Goal: Information Seeking & Learning: Learn about a topic

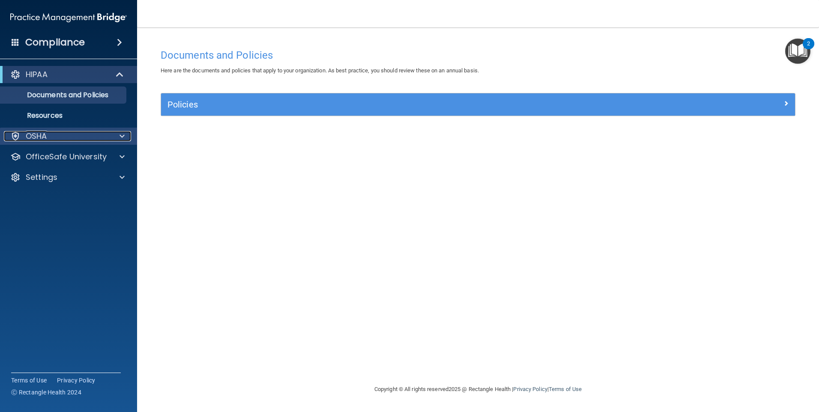
click at [74, 134] on div "OSHA" at bounding box center [57, 136] width 106 height 10
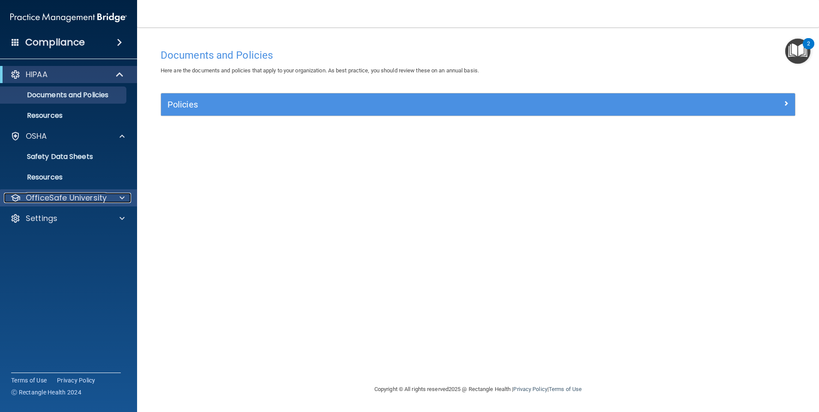
click at [79, 194] on p "OfficeSafe University" at bounding box center [66, 198] width 81 height 10
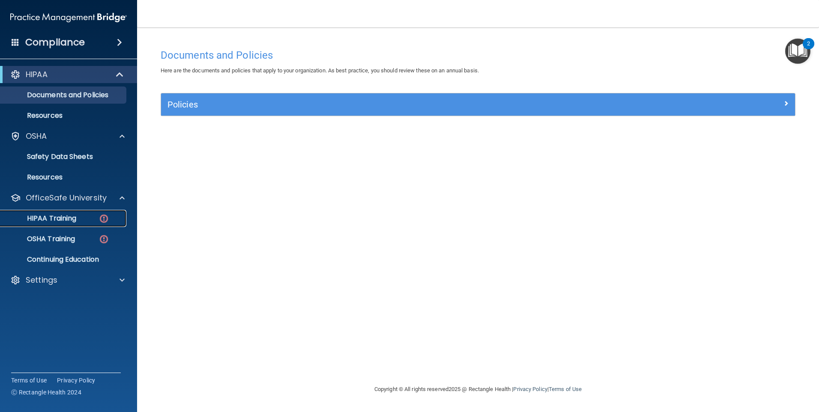
click at [78, 216] on div "HIPAA Training" at bounding box center [64, 218] width 117 height 9
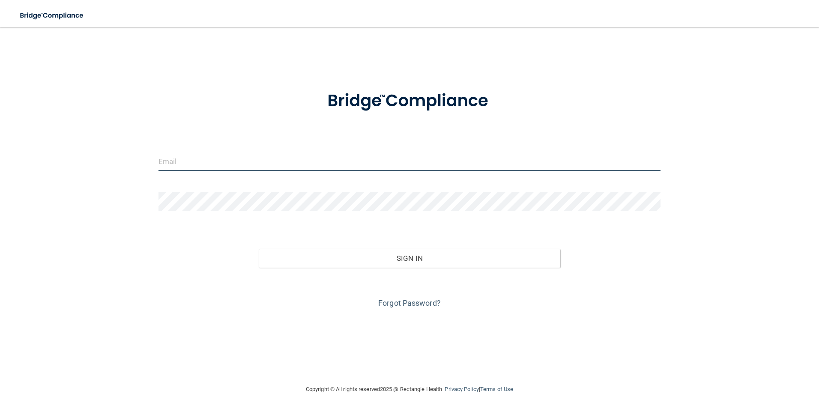
type input "[PERSON_NAME][EMAIL_ADDRESS][DOMAIN_NAME]"
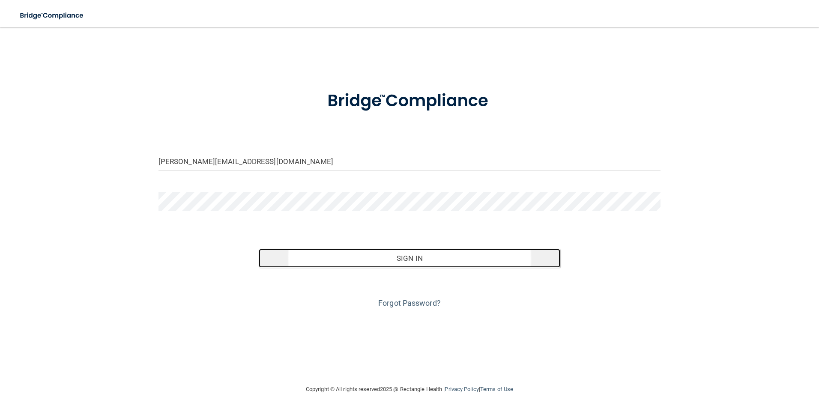
click at [378, 260] on button "Sign In" at bounding box center [409, 258] width 301 height 19
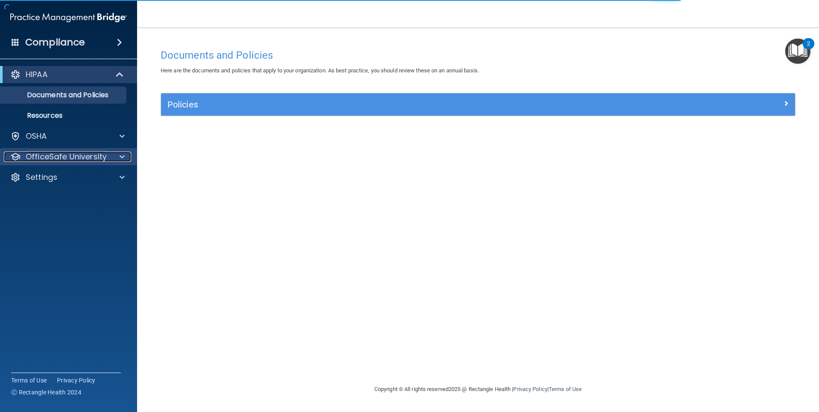
click at [55, 153] on p "OfficeSafe University" at bounding box center [66, 157] width 81 height 10
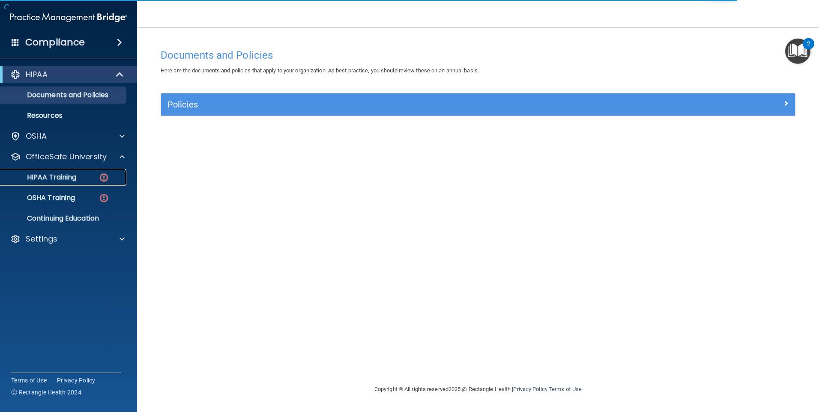
click at [80, 177] on div "HIPAA Training" at bounding box center [64, 177] width 117 height 9
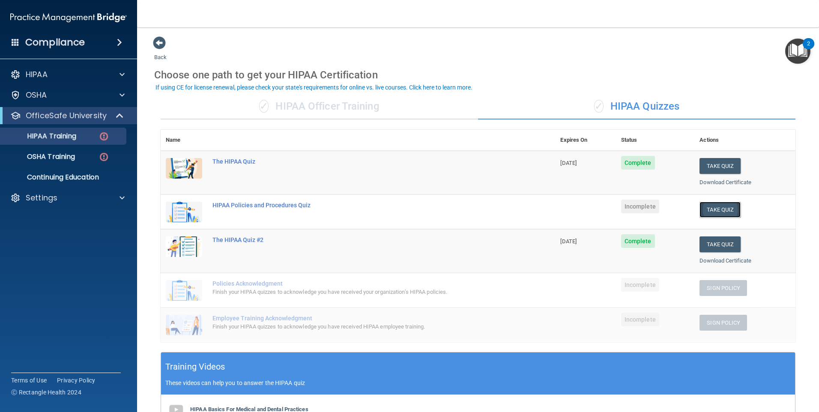
click at [394, 206] on button "Take Quiz" at bounding box center [719, 210] width 41 height 16
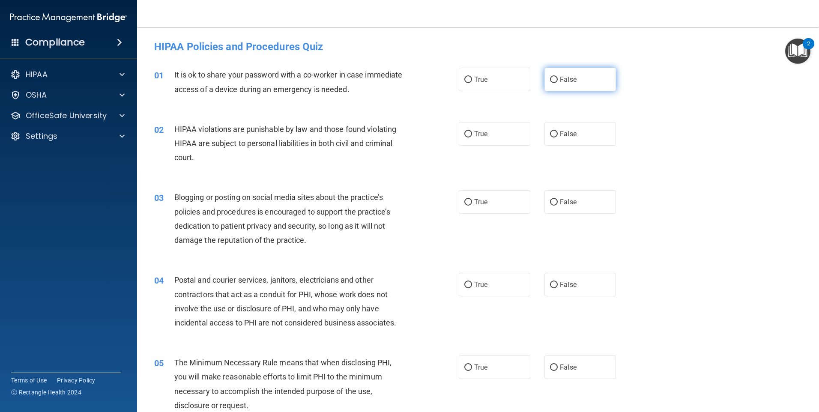
click at [394, 82] on label "False" at bounding box center [580, 80] width 72 height 24
click at [394, 82] on input "False" at bounding box center [554, 80] width 8 height 6
radio input "true"
click at [394, 135] on div "True False" at bounding box center [545, 134] width 172 height 24
drag, startPoint x: 520, startPoint y: 135, endPoint x: 525, endPoint y: 144, distance: 10.4
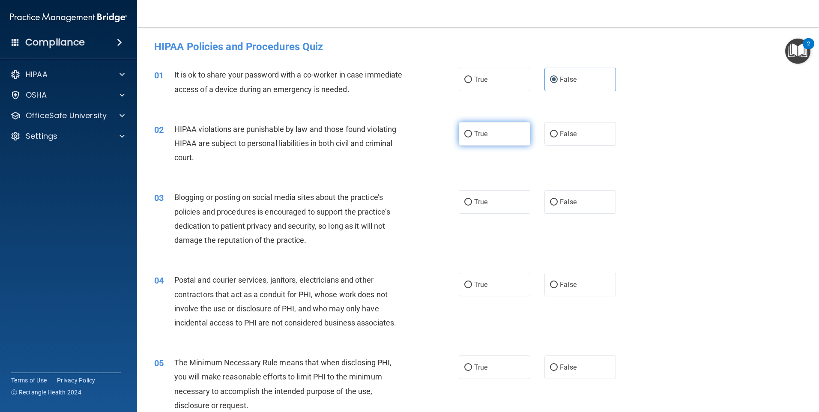
click at [394, 144] on label "True" at bounding box center [495, 134] width 72 height 24
click at [394, 137] on input "True" at bounding box center [468, 134] width 8 height 6
radio input "true"
click at [394, 191] on label "False" at bounding box center [580, 202] width 72 height 24
click at [394, 199] on input "False" at bounding box center [554, 202] width 8 height 6
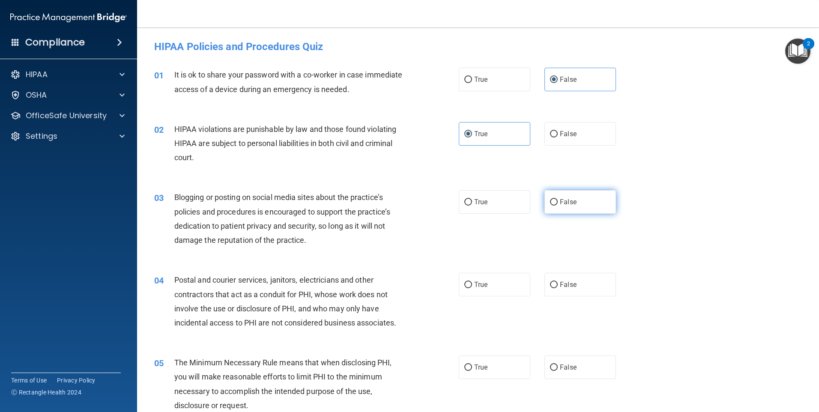
radio input "true"
click at [394, 286] on label "True" at bounding box center [495, 285] width 72 height 24
click at [394, 286] on input "True" at bounding box center [468, 285] width 8 height 6
radio input "true"
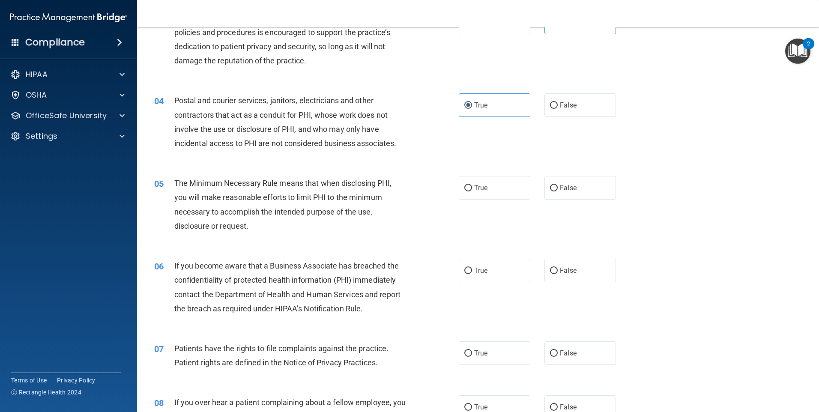
scroll to position [214, 0]
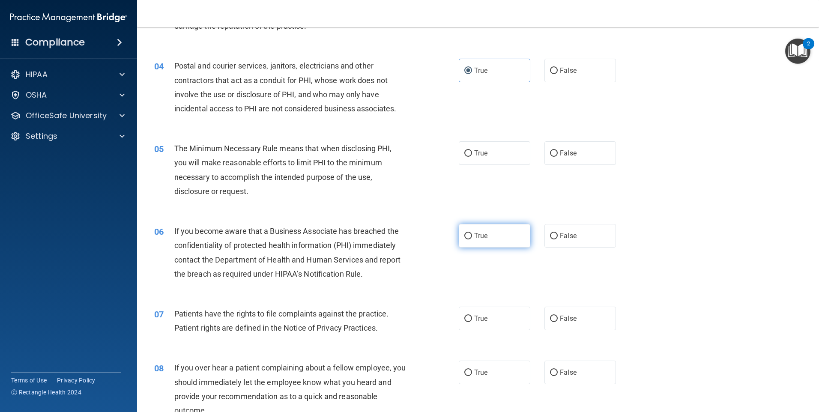
click at [394, 227] on label "True" at bounding box center [495, 236] width 72 height 24
click at [394, 233] on input "True" at bounding box center [468, 236] width 8 height 6
radio input "true"
click at [394, 151] on label "True" at bounding box center [495, 153] width 72 height 24
click at [394, 151] on input "True" at bounding box center [468, 153] width 8 height 6
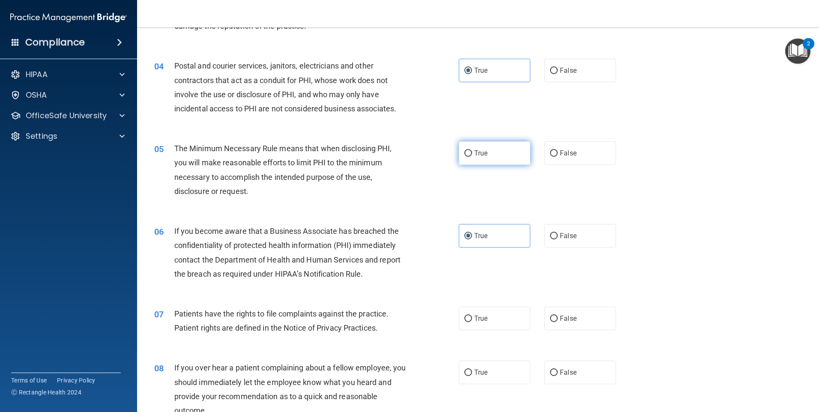
radio input "true"
click at [394, 317] on label "True" at bounding box center [495, 319] width 72 height 24
click at [394, 317] on input "True" at bounding box center [468, 319] width 8 height 6
radio input "true"
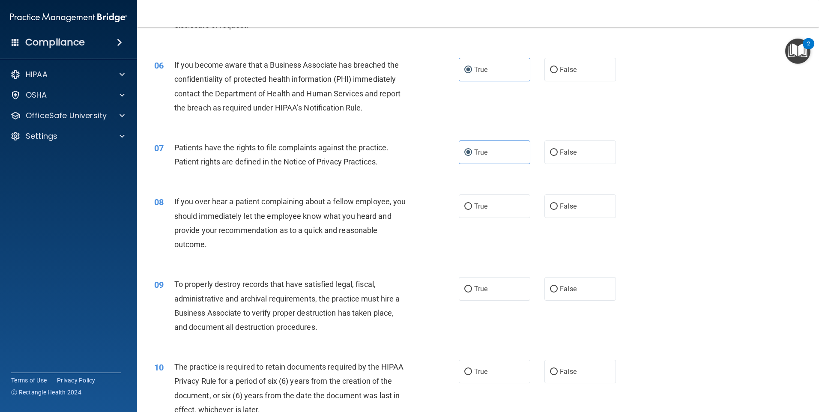
scroll to position [385, 0]
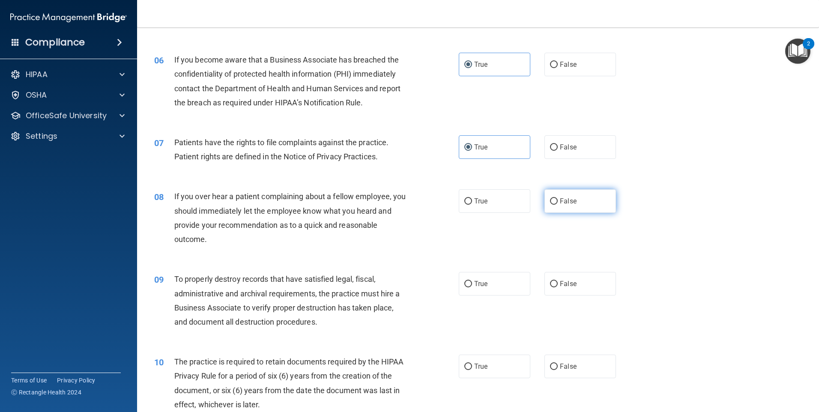
click at [394, 209] on label "False" at bounding box center [580, 201] width 72 height 24
click at [394, 205] on input "False" at bounding box center [554, 201] width 8 height 6
radio input "true"
click at [394, 282] on label "True" at bounding box center [495, 284] width 72 height 24
click at [394, 282] on input "True" at bounding box center [468, 284] width 8 height 6
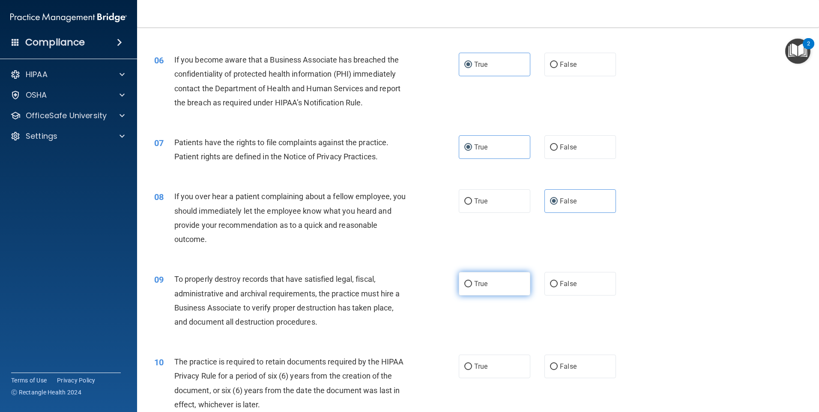
radio input "true"
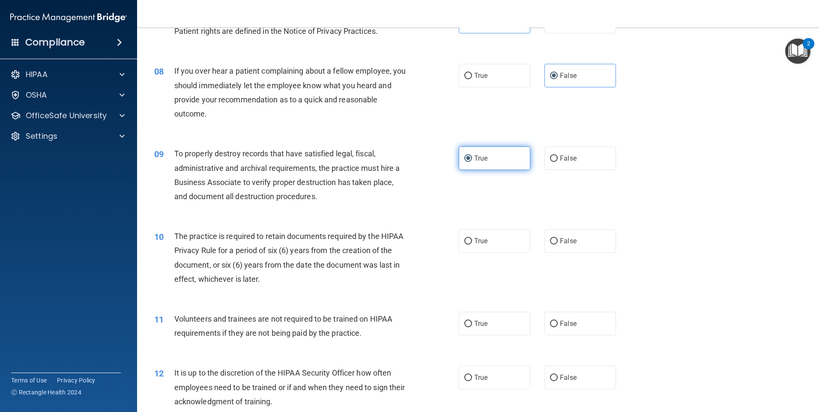
scroll to position [514, 0]
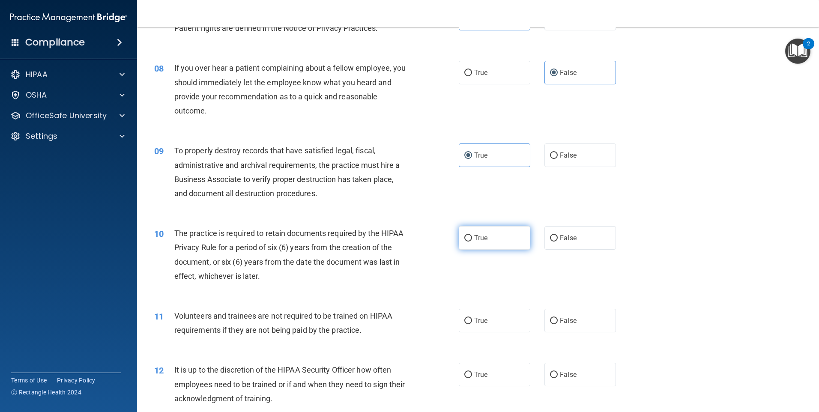
click at [394, 242] on label "True" at bounding box center [495, 238] width 72 height 24
click at [394, 241] on input "True" at bounding box center [468, 238] width 8 height 6
radio input "true"
click at [394, 324] on label "True" at bounding box center [495, 321] width 72 height 24
click at [394, 324] on input "True" at bounding box center [468, 321] width 8 height 6
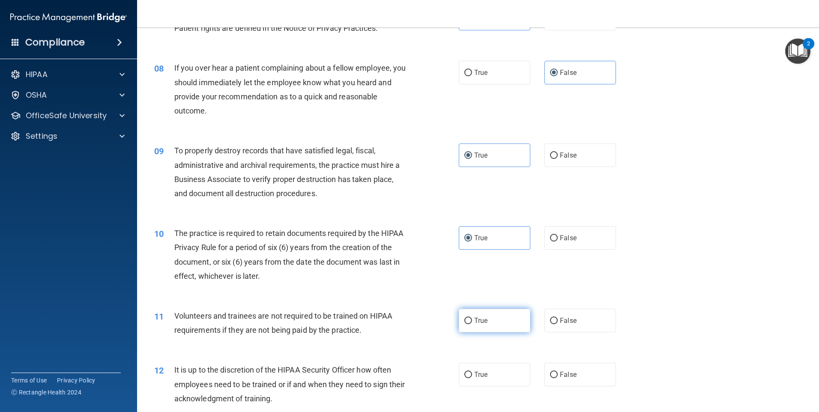
radio input "true"
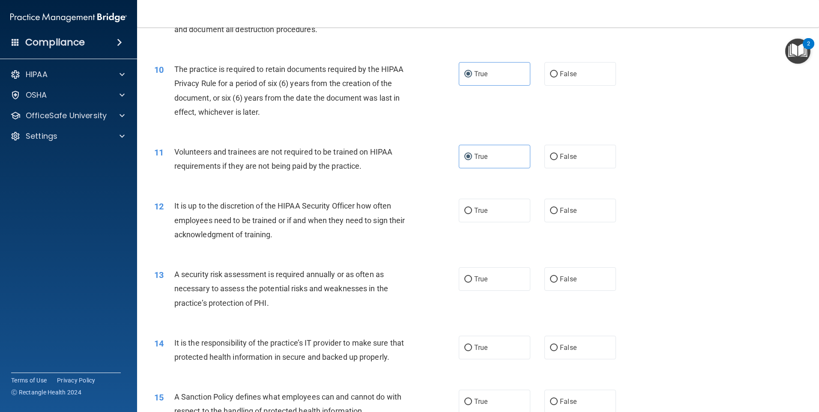
scroll to position [685, 0]
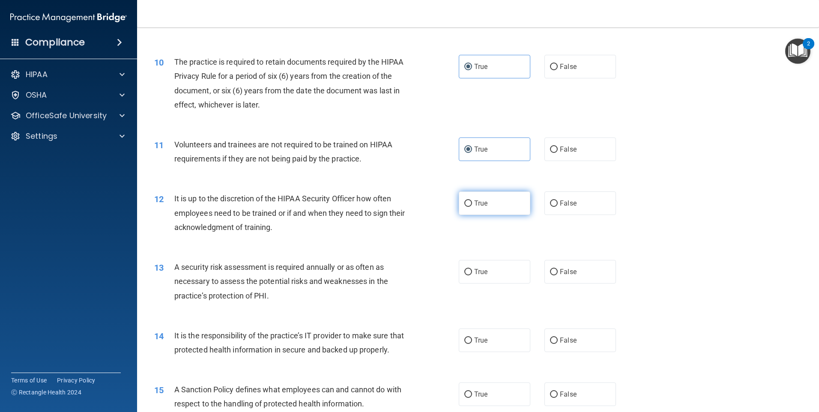
click at [394, 214] on label "True" at bounding box center [495, 203] width 72 height 24
click at [394, 207] on input "True" at bounding box center [468, 203] width 8 height 6
radio input "true"
click at [394, 262] on label "True" at bounding box center [495, 272] width 72 height 24
click at [394, 269] on input "True" at bounding box center [468, 272] width 8 height 6
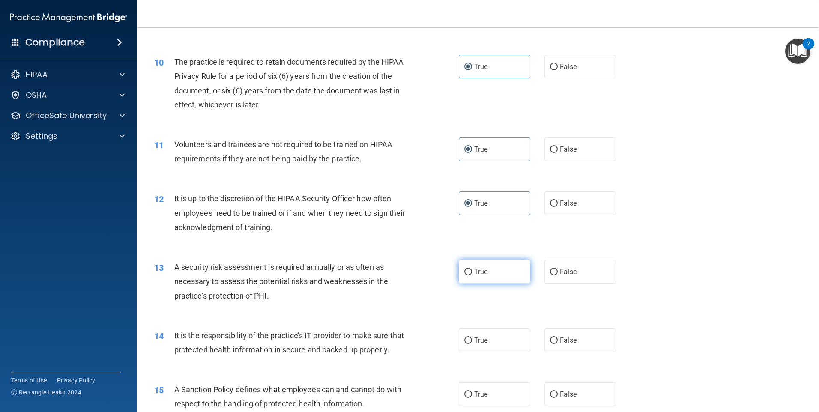
radio input "true"
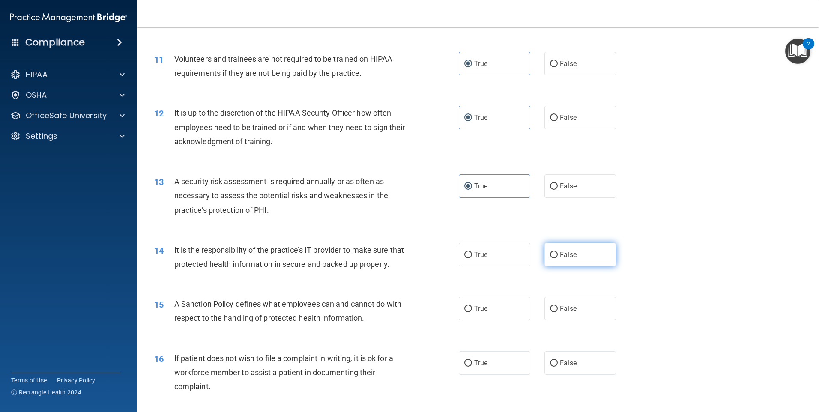
click at [394, 253] on span "False" at bounding box center [568, 254] width 17 height 8
click at [394, 253] on input "False" at bounding box center [554, 255] width 8 height 6
radio input "true"
click at [394, 320] on label "True" at bounding box center [495, 309] width 72 height 24
click at [394, 312] on input "True" at bounding box center [468, 309] width 8 height 6
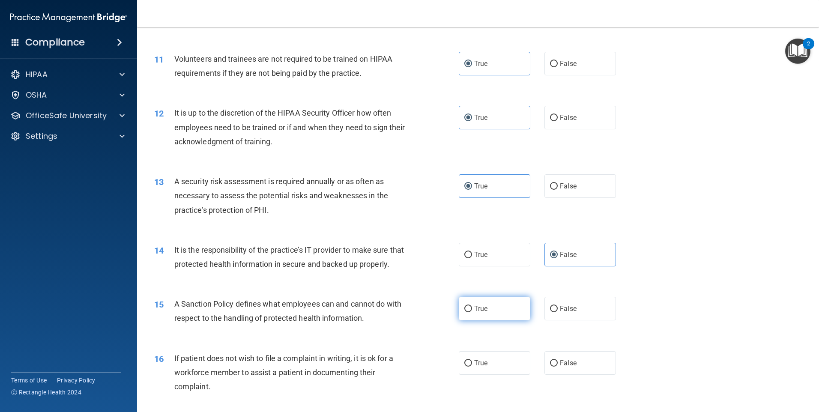
radio input "true"
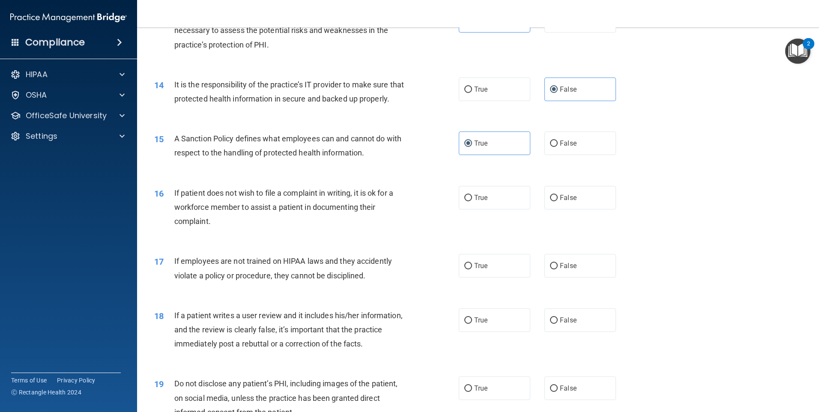
scroll to position [942, 0]
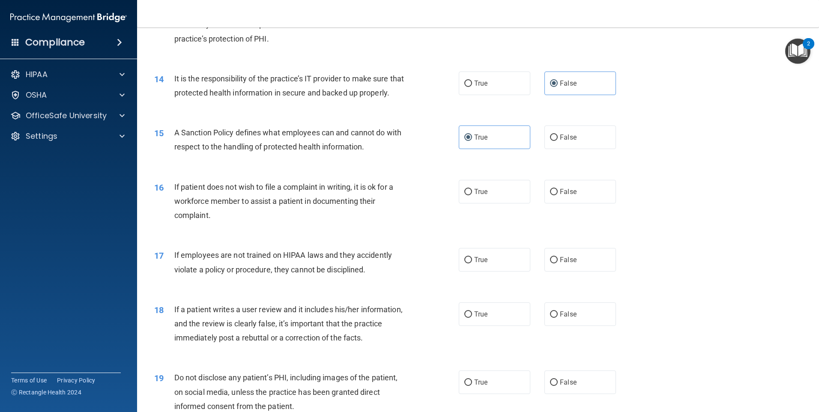
click at [394, 218] on div "16 If patient does not wish to file a complaint in writing, it is ok for a work…" at bounding box center [478, 203] width 660 height 69
click at [394, 203] on label "True" at bounding box center [495, 192] width 72 height 24
click at [394, 195] on input "True" at bounding box center [468, 192] width 8 height 6
radio input "true"
click at [394, 263] on input "False" at bounding box center [554, 260] width 8 height 6
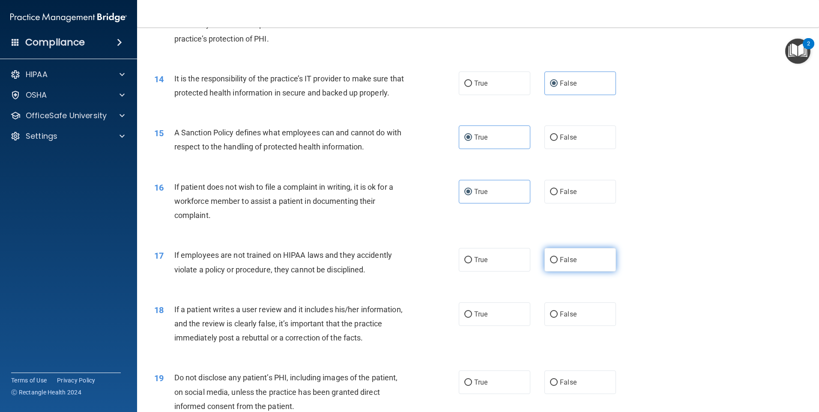
radio input "true"
click at [394, 318] on span "True" at bounding box center [480, 314] width 13 height 8
click at [394, 318] on input "True" at bounding box center [468, 314] width 8 height 6
radio input "true"
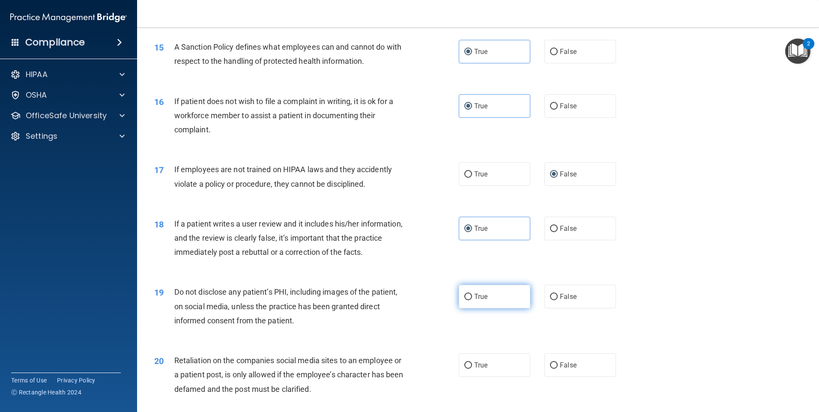
click at [394, 303] on label "True" at bounding box center [495, 297] width 72 height 24
click at [394, 300] on input "True" at bounding box center [468, 297] width 8 height 6
radio input "true"
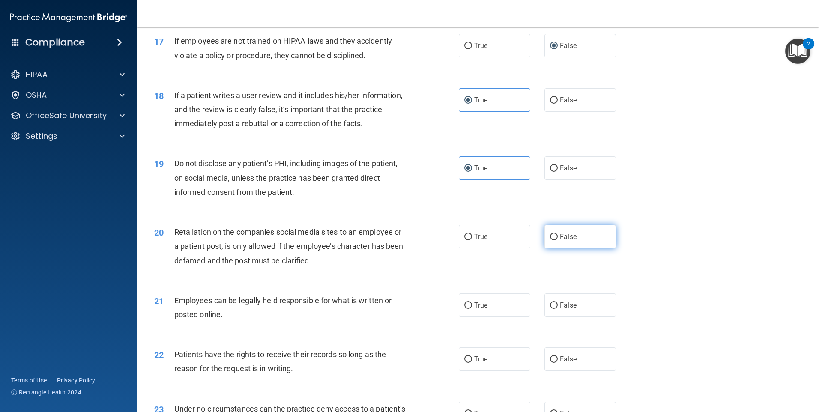
click at [394, 248] on label "False" at bounding box center [580, 237] width 72 height 24
click at [394, 240] on input "False" at bounding box center [554, 237] width 8 height 6
radio input "true"
click at [394, 333] on div "21 Employees can be legally held responsible for what is written or posted onli…" at bounding box center [478, 310] width 660 height 54
click at [394, 317] on label "True" at bounding box center [495, 305] width 72 height 24
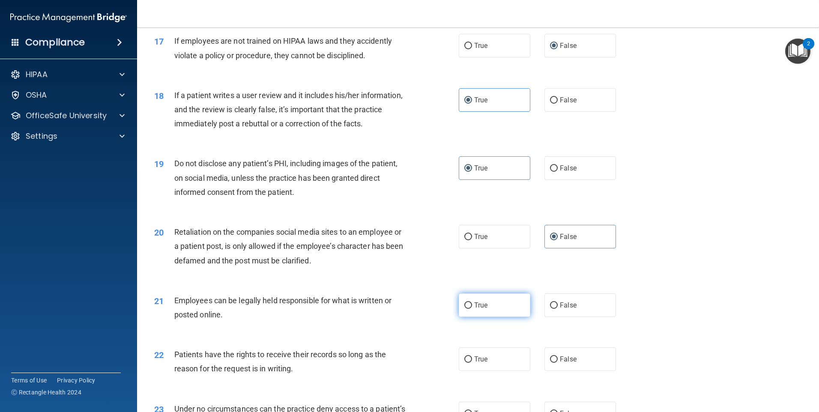
click at [394, 309] on input "True" at bounding box center [468, 305] width 8 height 6
radio input "true"
click at [394, 370] on div "True False" at bounding box center [545, 359] width 172 height 24
click at [394, 363] on input "False" at bounding box center [554, 359] width 8 height 6
radio input "true"
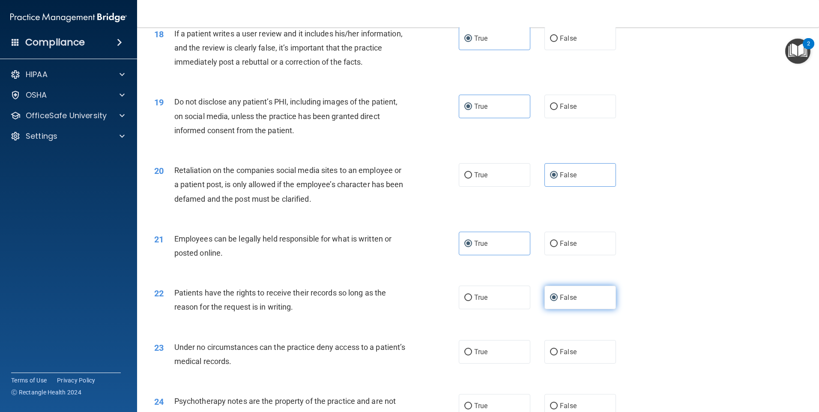
scroll to position [1327, 0]
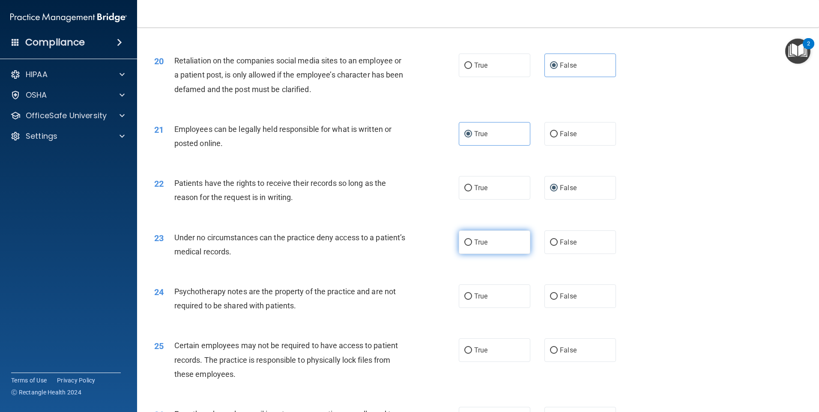
click at [394, 254] on label "True" at bounding box center [495, 242] width 72 height 24
click at [394, 246] on input "True" at bounding box center [468, 242] width 8 height 6
radio input "true"
click at [394, 300] on span "False" at bounding box center [568, 296] width 17 height 8
click at [394, 300] on input "False" at bounding box center [554, 296] width 8 height 6
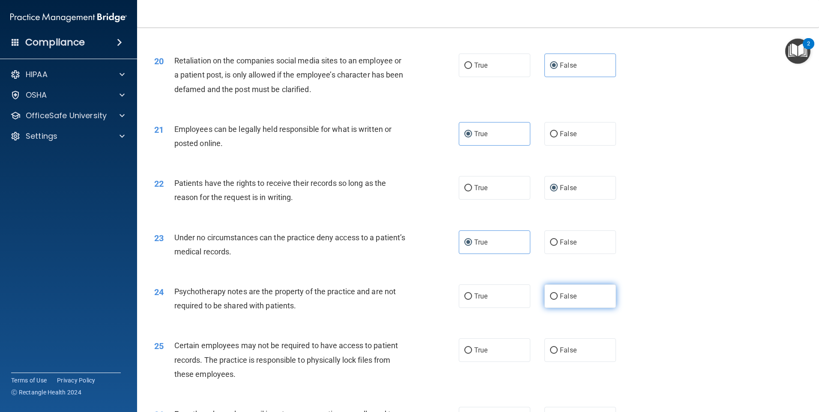
radio input "true"
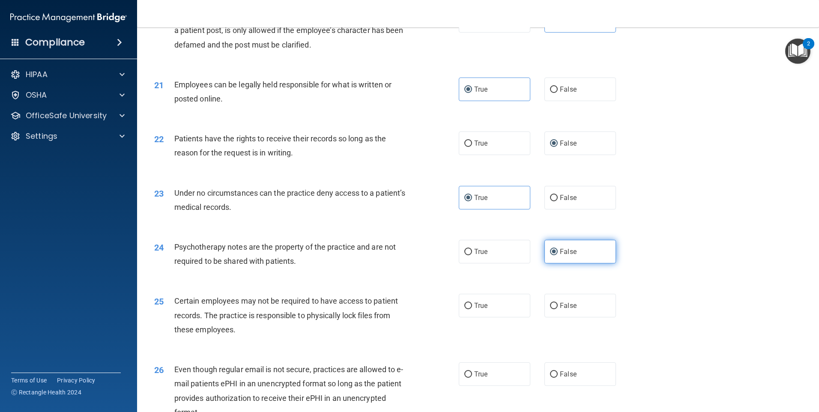
scroll to position [1413, 0]
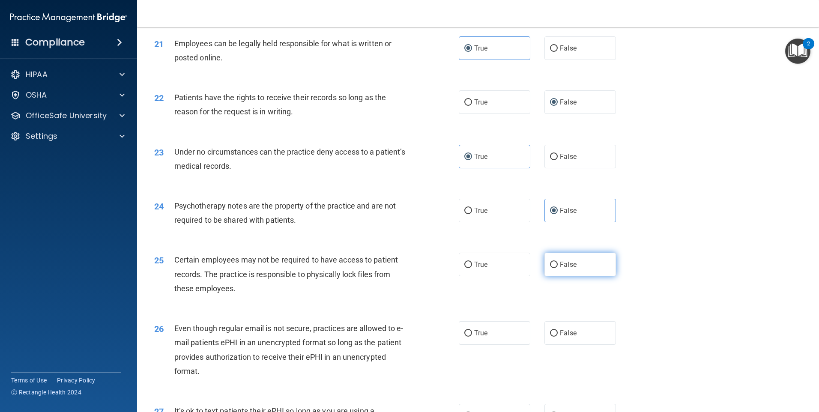
click at [394, 276] on label "False" at bounding box center [580, 265] width 72 height 24
click at [394, 268] on input "False" at bounding box center [554, 265] width 8 height 6
radio input "true"
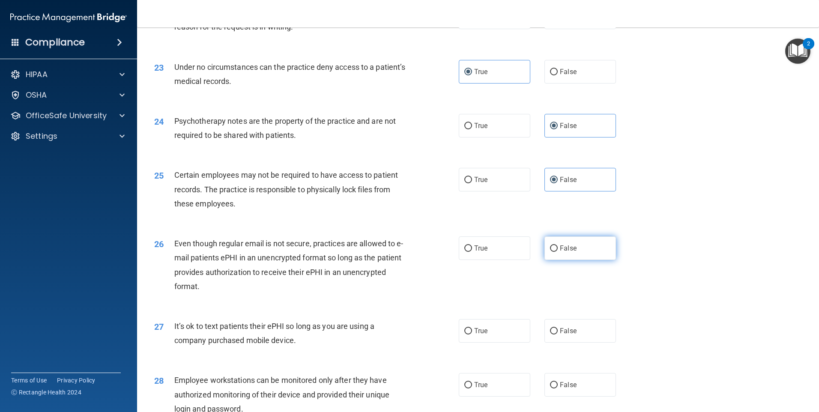
scroll to position [1499, 0]
click at [394, 274] on div "26 Even though regular email is not secure, practices are allowed to e-mail pat…" at bounding box center [478, 266] width 660 height 83
click at [394, 251] on span "False" at bounding box center [568, 247] width 17 height 8
click at [394, 251] on input "False" at bounding box center [554, 247] width 8 height 6
radio input "true"
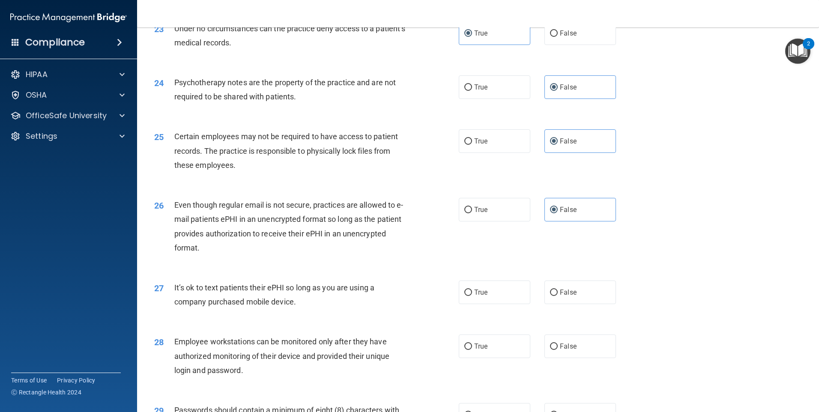
scroll to position [1584, 0]
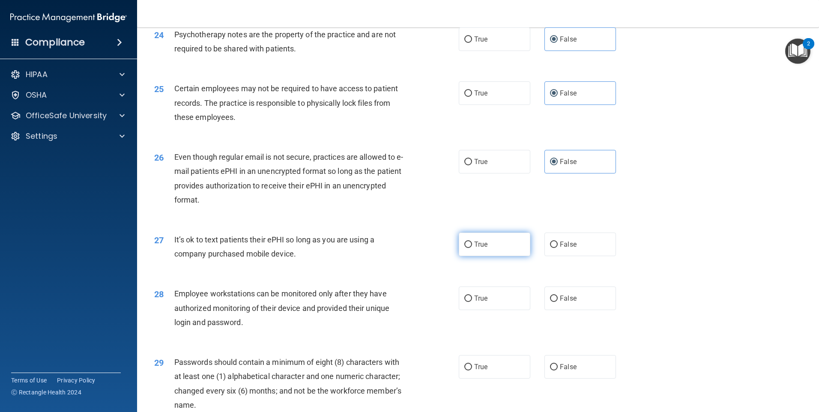
click at [394, 256] on label "True" at bounding box center [495, 244] width 72 height 24
click at [394, 248] on input "True" at bounding box center [468, 244] width 8 height 6
radio input "true"
click at [394, 256] on label "False" at bounding box center [580, 244] width 72 height 24
click at [394, 248] on input "False" at bounding box center [554, 244] width 8 height 6
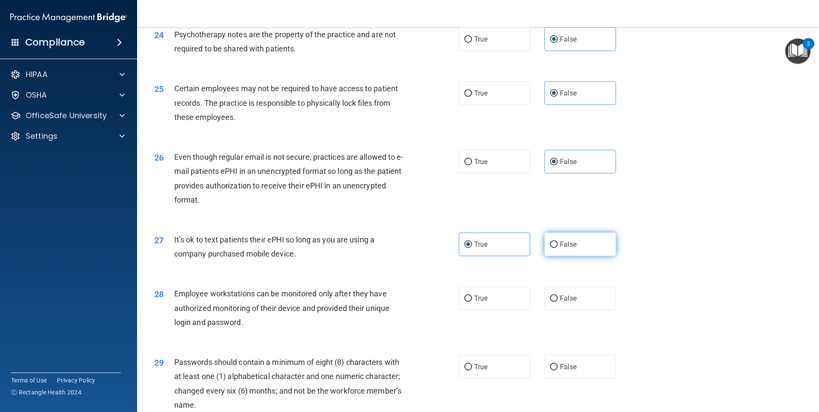
radio input "true"
radio input "false"
click at [394, 310] on label "True" at bounding box center [495, 298] width 72 height 24
click at [394, 302] on input "True" at bounding box center [468, 298] width 8 height 6
radio input "true"
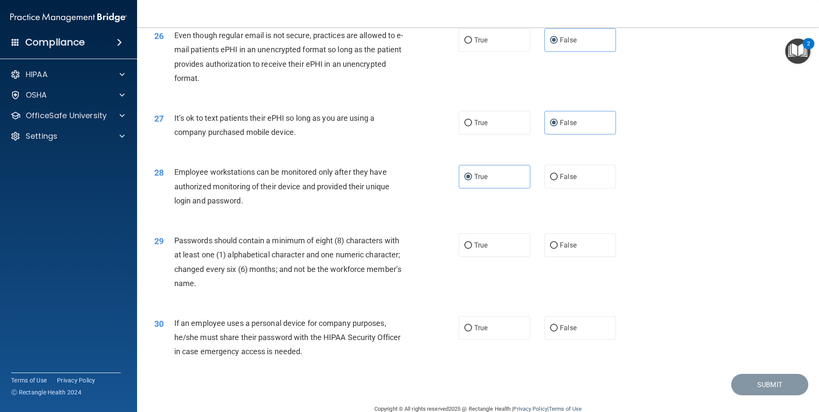
scroll to position [1713, 0]
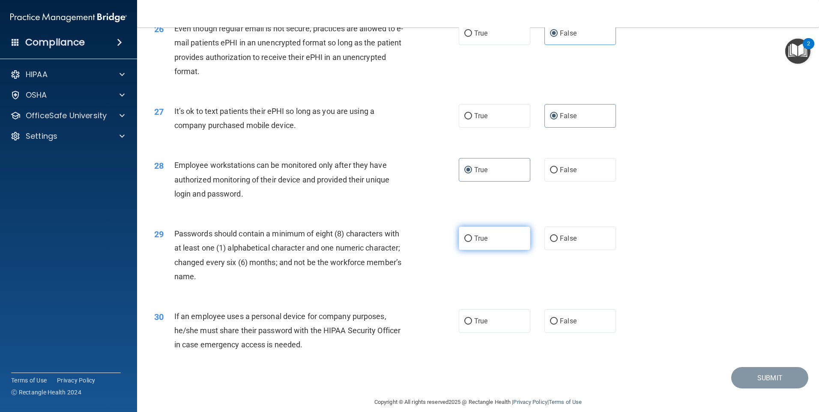
drag, startPoint x: 493, startPoint y: 253, endPoint x: 482, endPoint y: 270, distance: 20.2
click at [394, 250] on label "True" at bounding box center [495, 238] width 72 height 24
click at [394, 242] on input "True" at bounding box center [468, 238] width 8 height 6
radio input "true"
click at [394, 325] on span "True" at bounding box center [480, 321] width 13 height 8
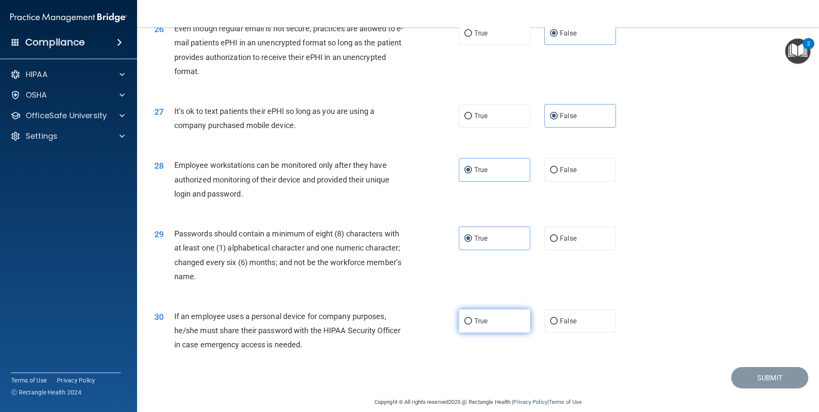
click at [394, 325] on input "True" at bounding box center [468, 321] width 8 height 6
radio input "true"
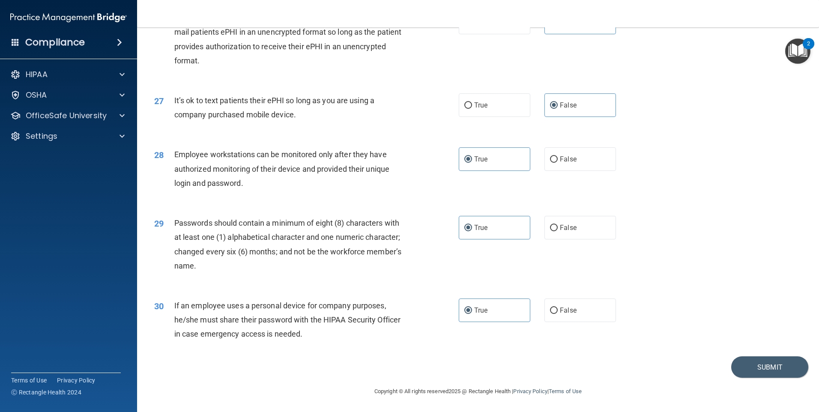
scroll to position [1737, 0]
click at [394, 366] on button "Submit" at bounding box center [769, 367] width 77 height 22
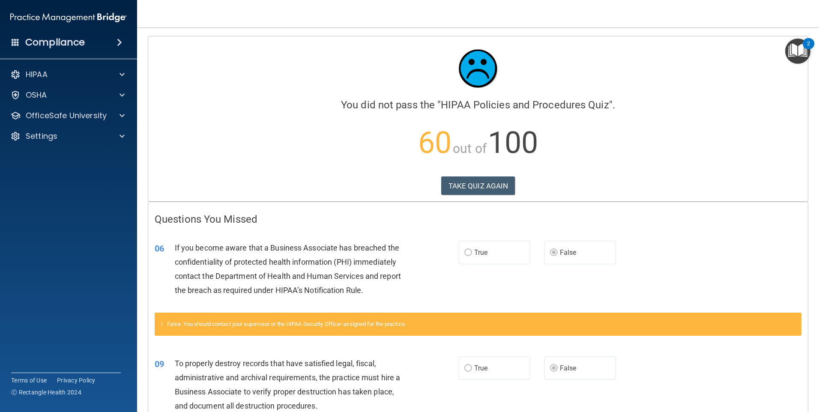
click at [394, 197] on div "Calculating your score.... You did not pass the " HIPAA Policies and Procedures…" at bounding box center [477, 118] width 659 height 165
click at [394, 189] on button "TAKE QUIZ AGAIN" at bounding box center [478, 185] width 74 height 19
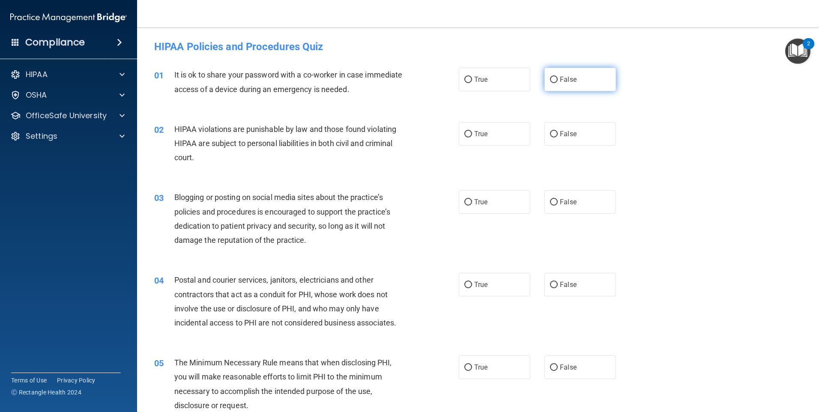
click at [394, 77] on span "False" at bounding box center [568, 79] width 17 height 8
click at [394, 77] on input "False" at bounding box center [554, 80] width 8 height 6
radio input "true"
click at [394, 137] on label "True" at bounding box center [495, 134] width 72 height 24
click at [394, 137] on input "True" at bounding box center [468, 134] width 8 height 6
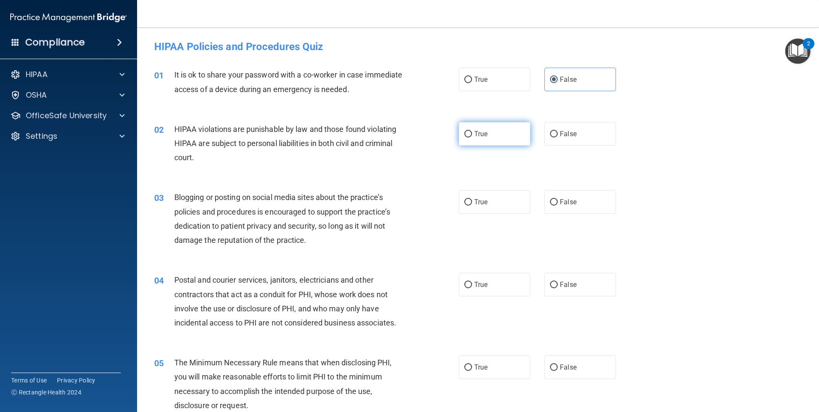
radio input "true"
click at [394, 202] on label "False" at bounding box center [580, 202] width 72 height 24
click at [394, 202] on input "False" at bounding box center [554, 202] width 8 height 6
radio input "true"
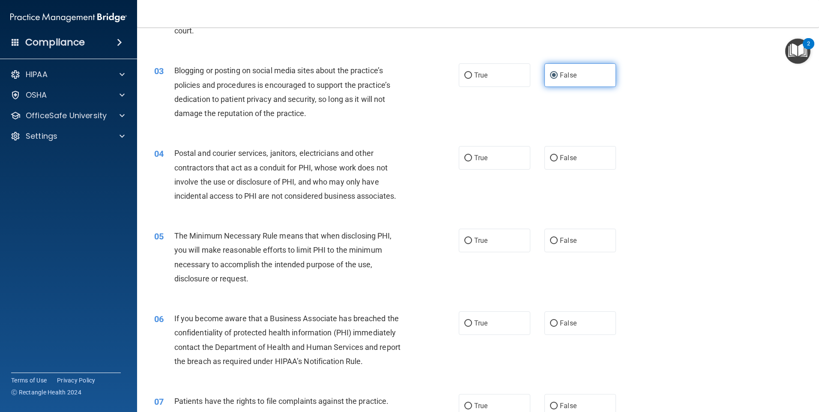
scroll to position [128, 0]
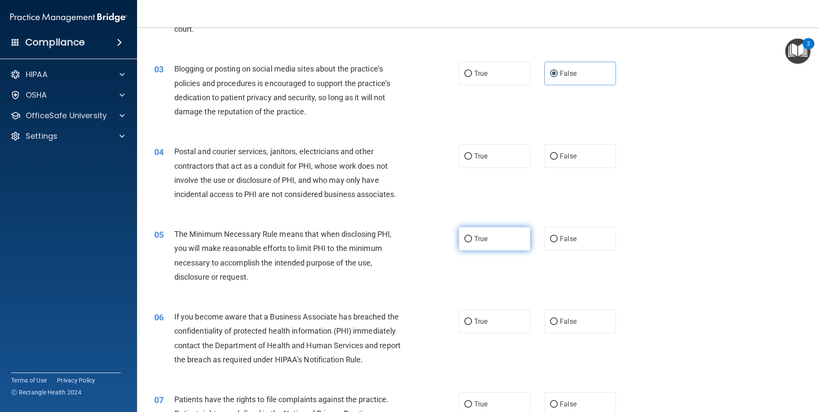
click at [394, 238] on label "True" at bounding box center [495, 239] width 72 height 24
click at [394, 238] on input "True" at bounding box center [468, 239] width 8 height 6
radio input "true"
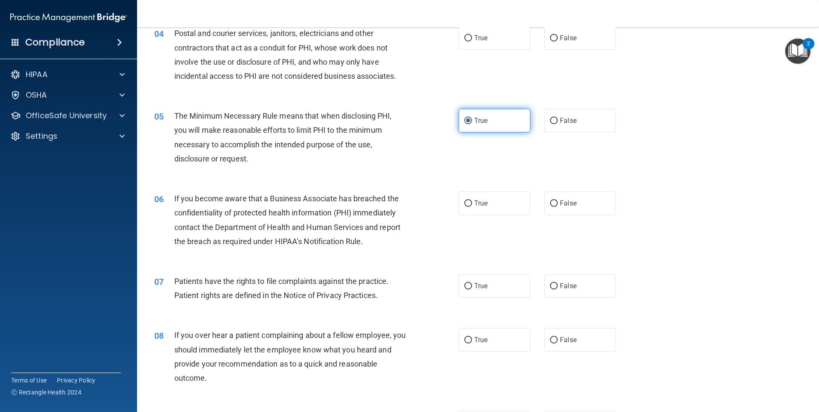
scroll to position [257, 0]
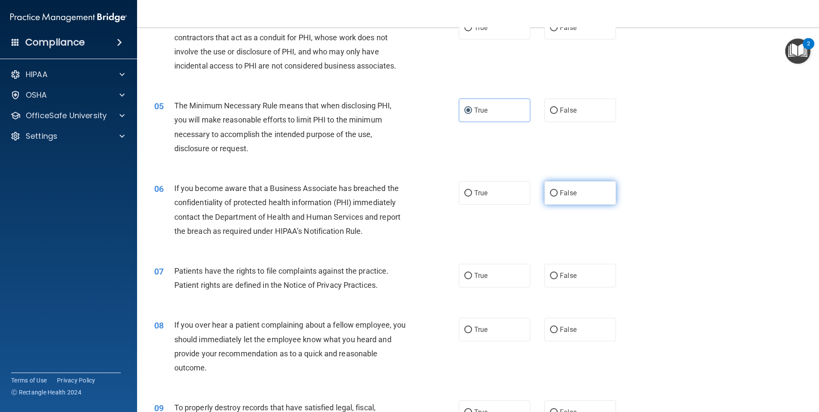
click at [394, 197] on span "False" at bounding box center [568, 193] width 17 height 8
click at [394, 197] on input "False" at bounding box center [554, 193] width 8 height 6
radio input "true"
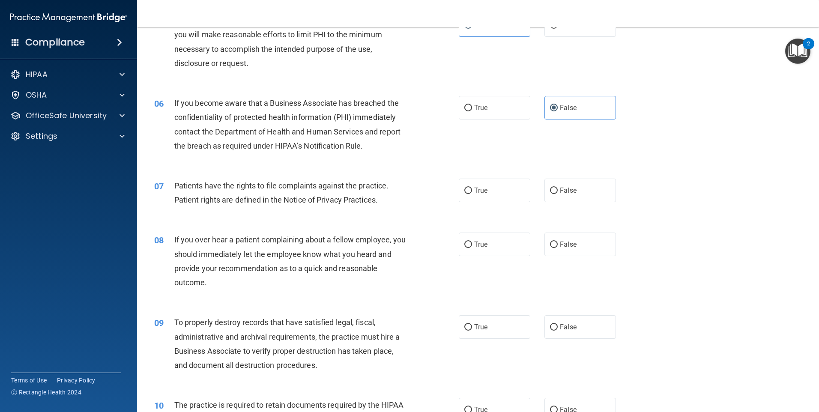
scroll to position [343, 0]
click at [394, 195] on label "True" at bounding box center [495, 190] width 72 height 24
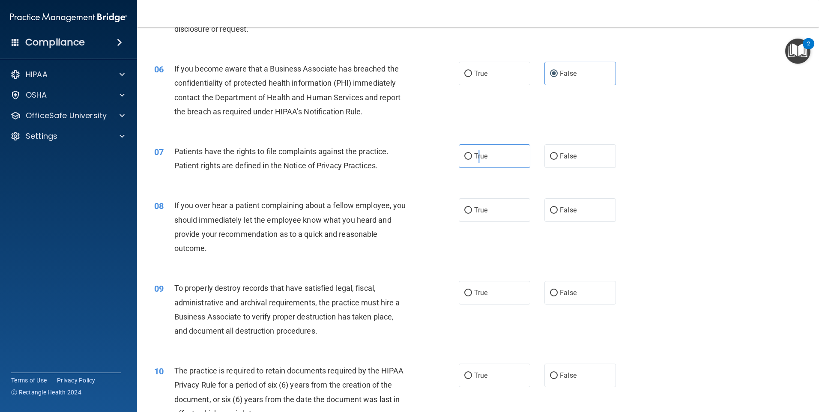
scroll to position [428, 0]
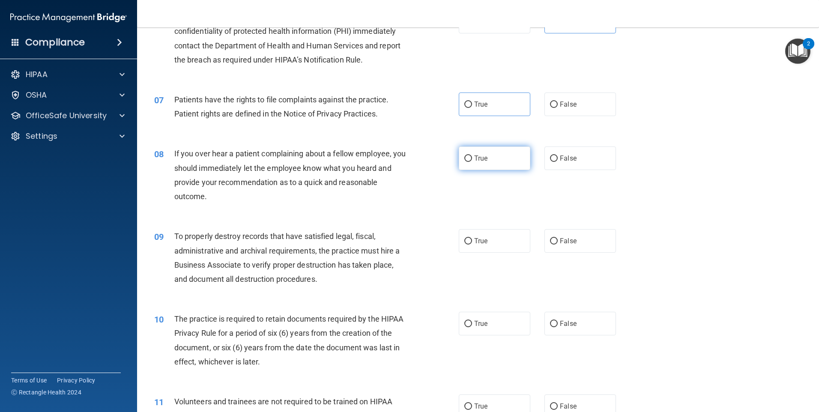
click at [394, 152] on label "True" at bounding box center [495, 158] width 72 height 24
click at [394, 155] on input "True" at bounding box center [468, 158] width 8 height 6
radio input "true"
click at [394, 105] on label "True" at bounding box center [495, 104] width 72 height 24
click at [394, 105] on input "True" at bounding box center [468, 104] width 8 height 6
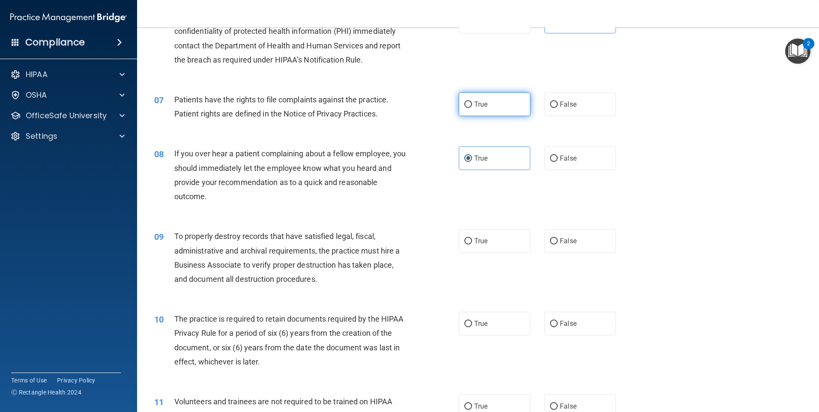
radio input "true"
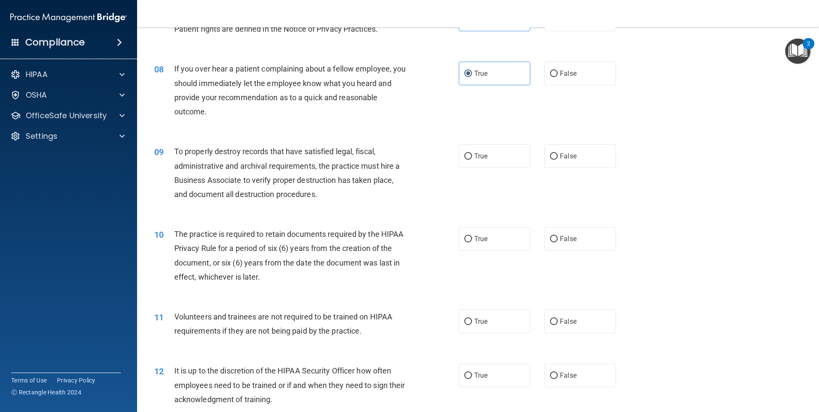
scroll to position [514, 0]
click at [394, 159] on label "True" at bounding box center [495, 155] width 72 height 24
click at [394, 159] on input "True" at bounding box center [468, 155] width 8 height 6
radio input "true"
click at [394, 231] on label "False" at bounding box center [580, 238] width 72 height 24
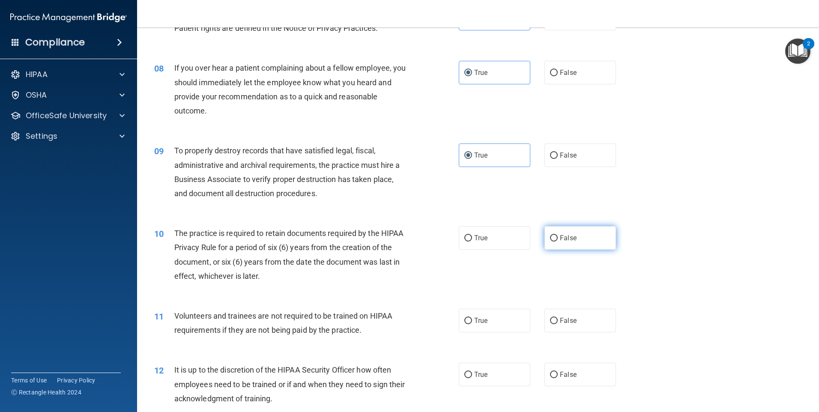
click at [394, 235] on input "False" at bounding box center [554, 238] width 8 height 6
radio input "true"
click at [394, 161] on label "False" at bounding box center [580, 155] width 72 height 24
click at [394, 159] on input "False" at bounding box center [554, 155] width 8 height 6
radio input "true"
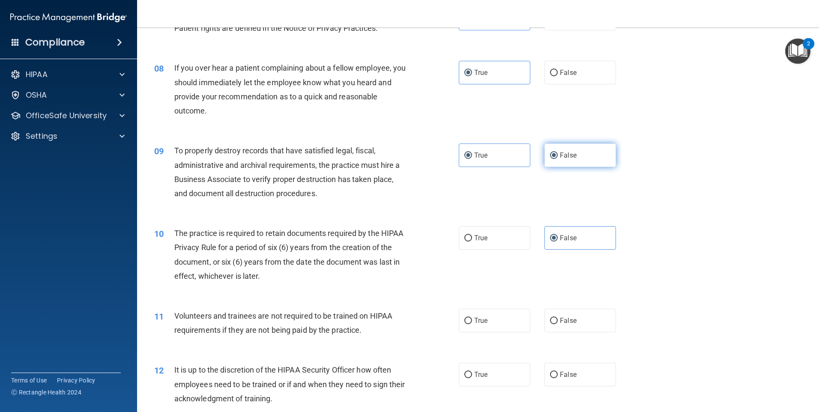
radio input "false"
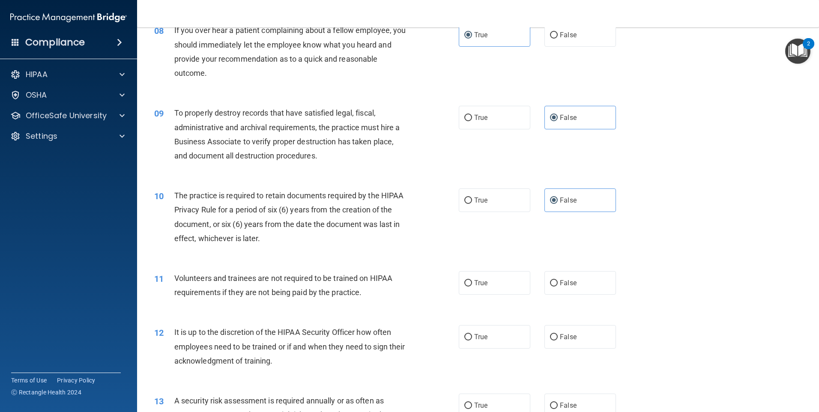
scroll to position [599, 0]
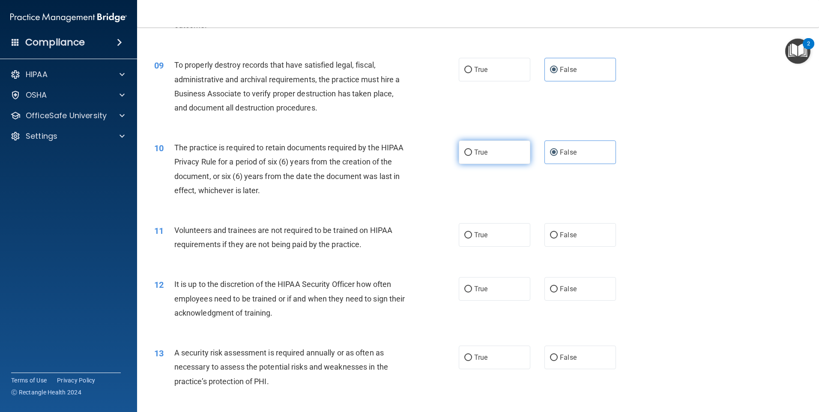
click at [394, 161] on label "True" at bounding box center [495, 152] width 72 height 24
click at [394, 156] on input "True" at bounding box center [468, 152] width 8 height 6
radio input "true"
radio input "false"
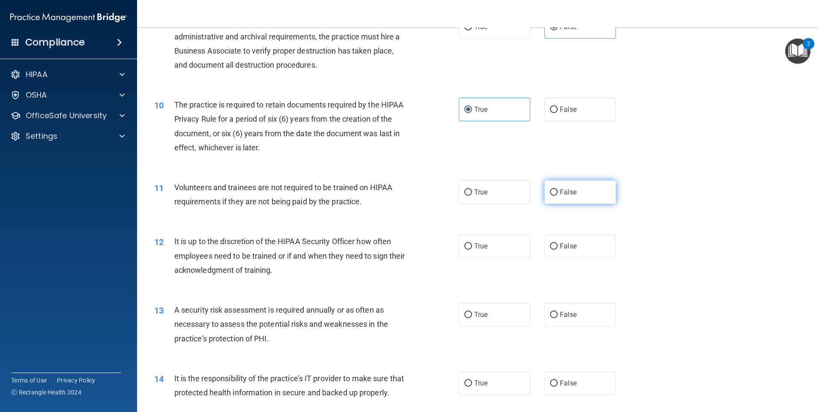
click at [394, 194] on span "False" at bounding box center [568, 192] width 17 height 8
click at [394, 194] on input "False" at bounding box center [554, 192] width 8 height 6
radio input "true"
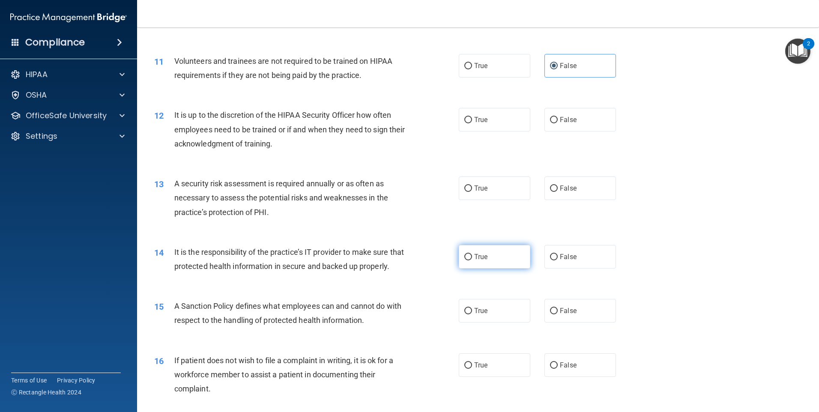
scroll to position [728, 0]
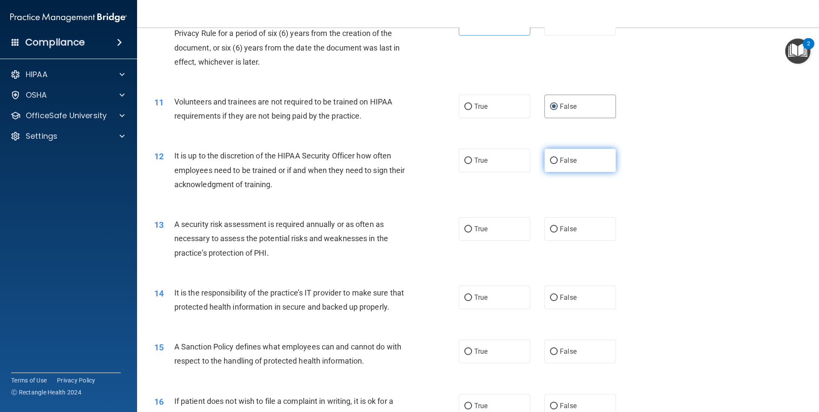
click at [394, 161] on span "False" at bounding box center [568, 160] width 17 height 8
click at [394, 161] on input "False" at bounding box center [554, 161] width 8 height 6
radio input "true"
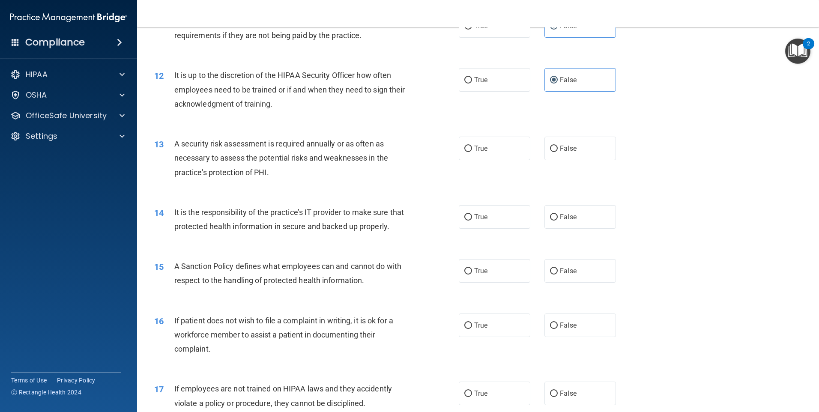
scroll to position [813, 0]
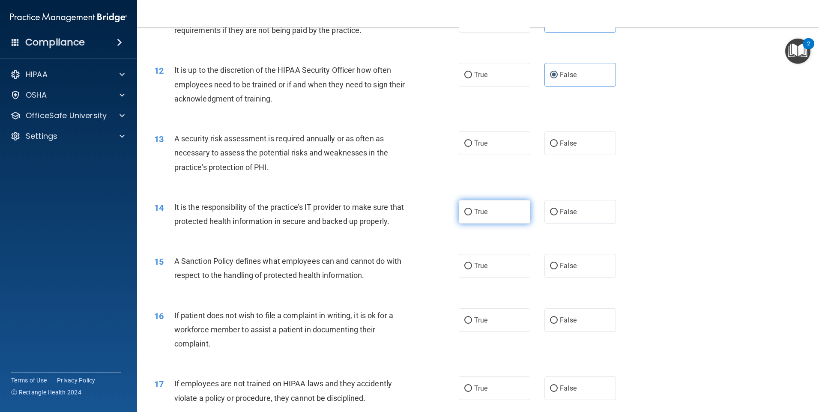
click at [394, 215] on label "True" at bounding box center [495, 212] width 72 height 24
click at [394, 215] on input "True" at bounding box center [468, 212] width 8 height 6
radio input "true"
click at [394, 269] on input "False" at bounding box center [554, 266] width 8 height 6
radio input "true"
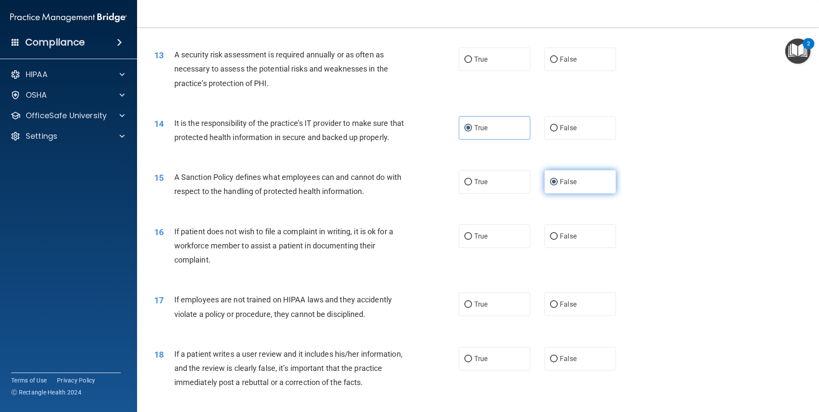
scroll to position [899, 0]
click at [394, 268] on div "16 If patient does not wish to file a complaint in writing, it is ok for a work…" at bounding box center [478, 246] width 660 height 69
click at [394, 246] on label "True" at bounding box center [495, 235] width 72 height 24
click at [394, 238] on input "True" at bounding box center [468, 235] width 8 height 6
radio input "true"
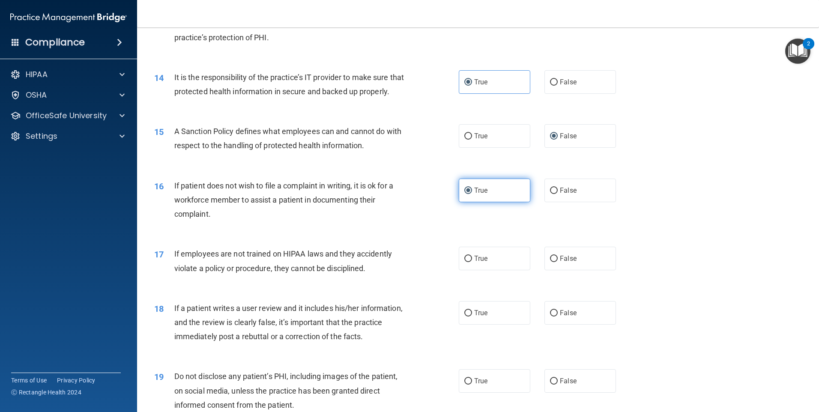
scroll to position [985, 0]
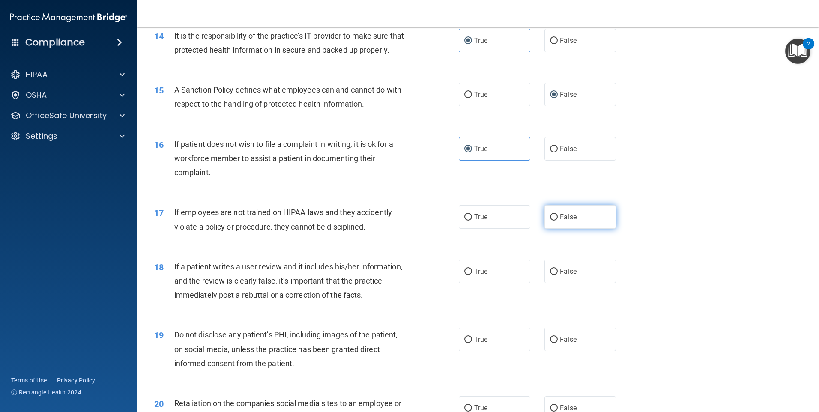
click at [394, 229] on label "False" at bounding box center [580, 217] width 72 height 24
click at [394, 220] on input "False" at bounding box center [554, 217] width 8 height 6
radio input "true"
click at [394, 280] on label "True" at bounding box center [495, 271] width 72 height 24
click at [394, 275] on input "True" at bounding box center [468, 271] width 8 height 6
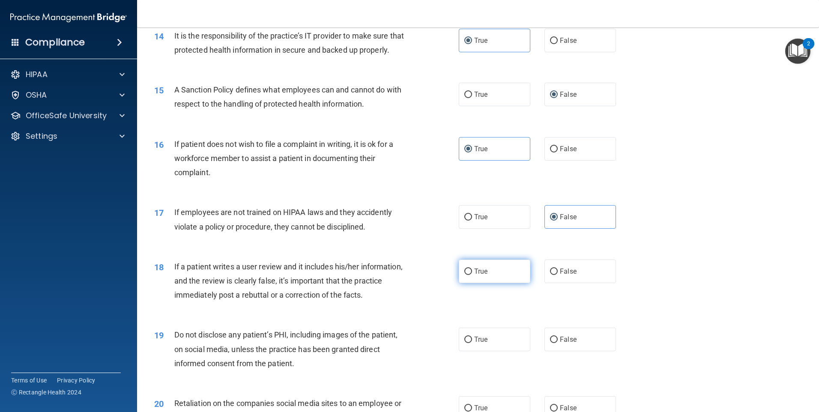
radio input "true"
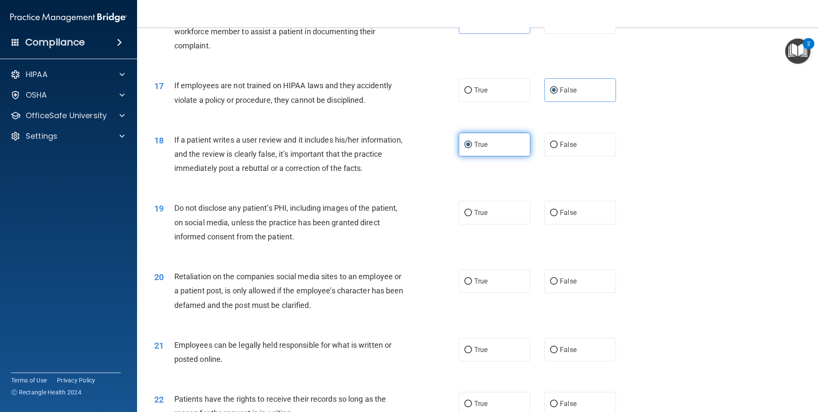
scroll to position [1113, 0]
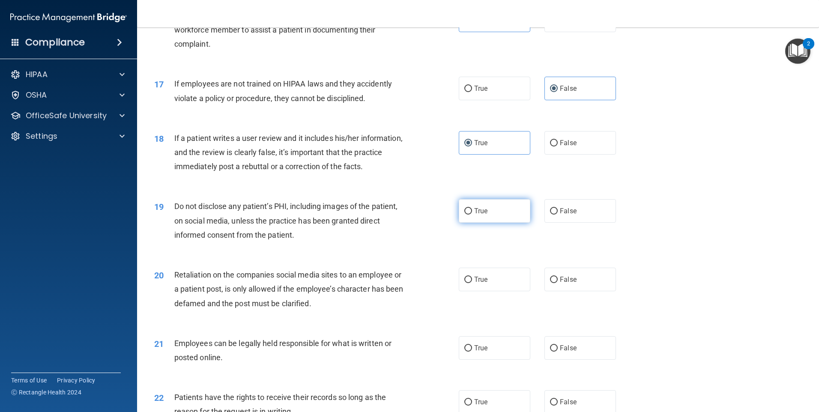
click at [394, 215] on span "True" at bounding box center [480, 211] width 13 height 8
click at [394, 215] on input "True" at bounding box center [468, 211] width 8 height 6
radio input "true"
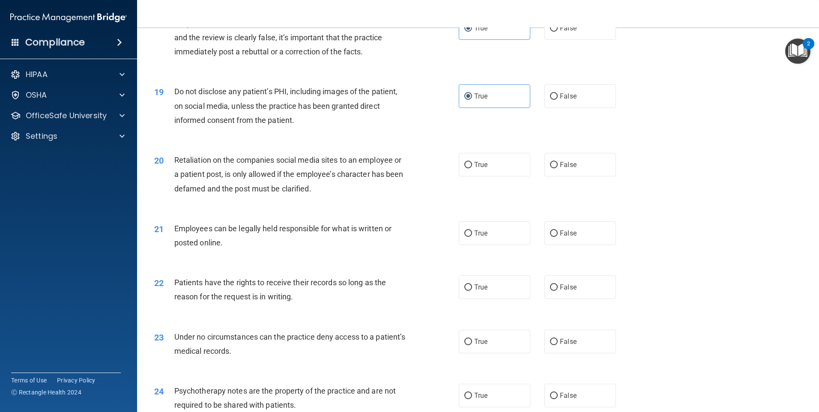
scroll to position [1242, 0]
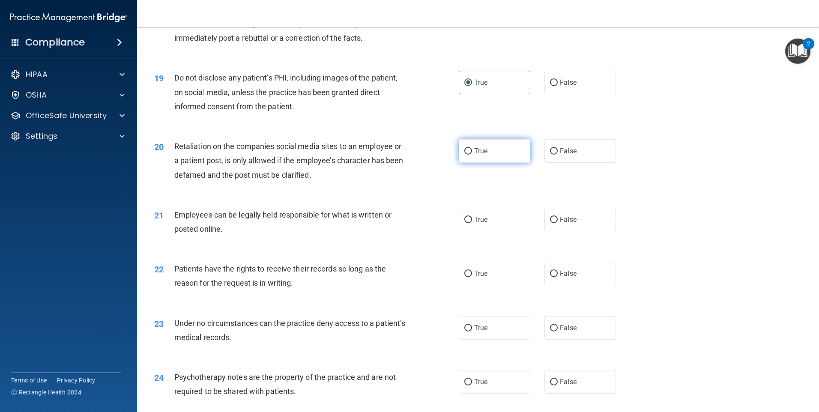
click at [394, 161] on label "True" at bounding box center [495, 151] width 72 height 24
click at [394, 155] on input "True" at bounding box center [468, 151] width 8 height 6
radio input "true"
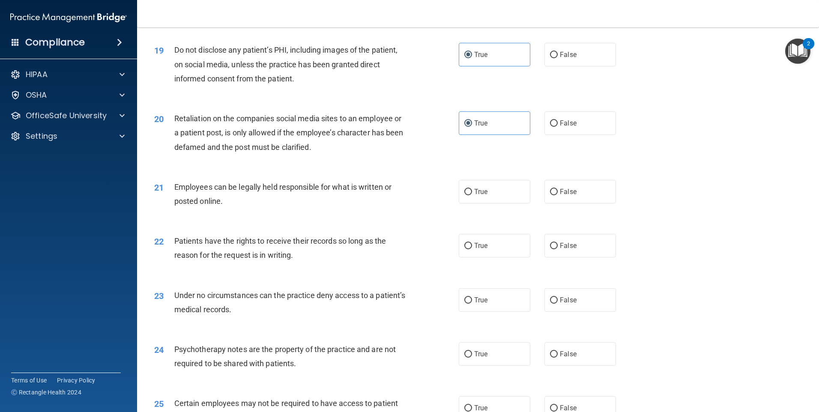
scroll to position [1284, 0]
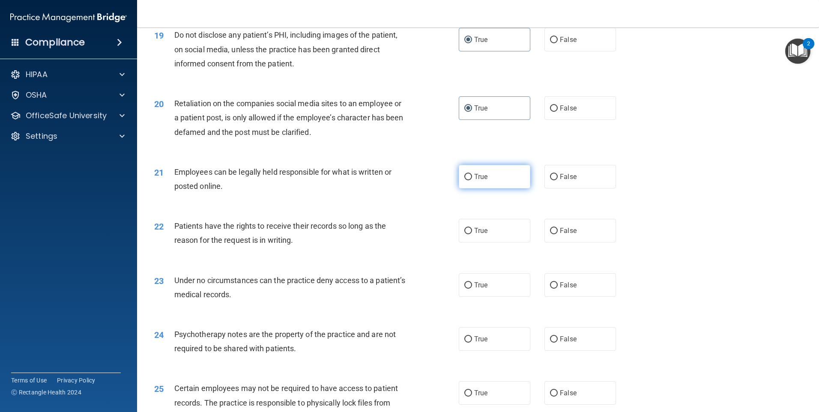
click at [394, 188] on label "True" at bounding box center [495, 177] width 72 height 24
click at [394, 180] on input "True" at bounding box center [468, 177] width 8 height 6
radio input "true"
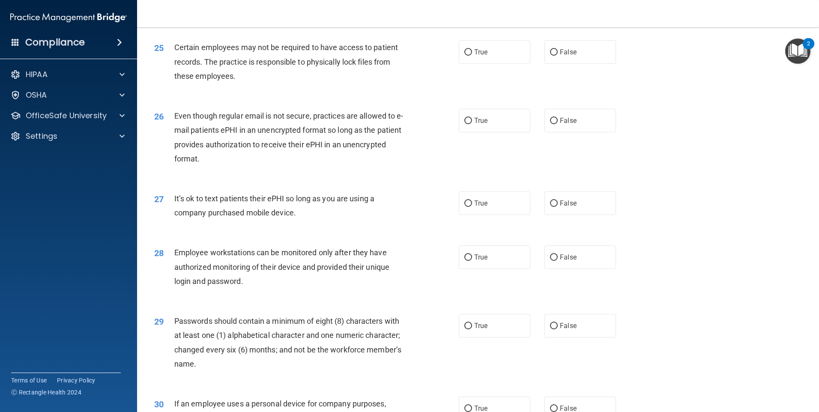
scroll to position [1713, 0]
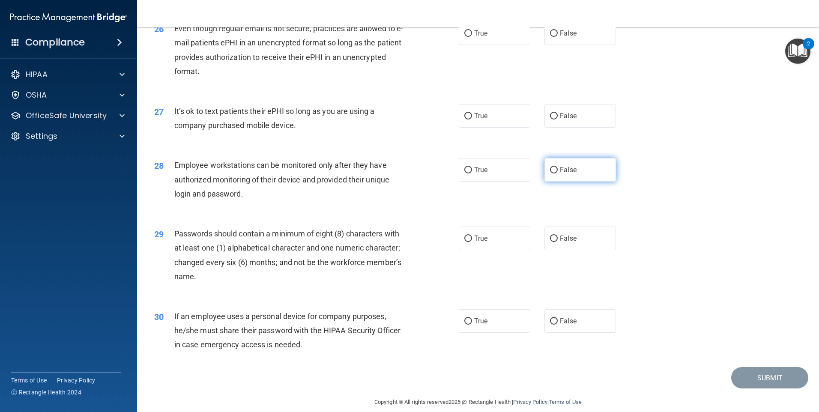
click at [394, 182] on label "False" at bounding box center [580, 170] width 72 height 24
click at [394, 173] on input "False" at bounding box center [554, 170] width 8 height 6
radio input "true"
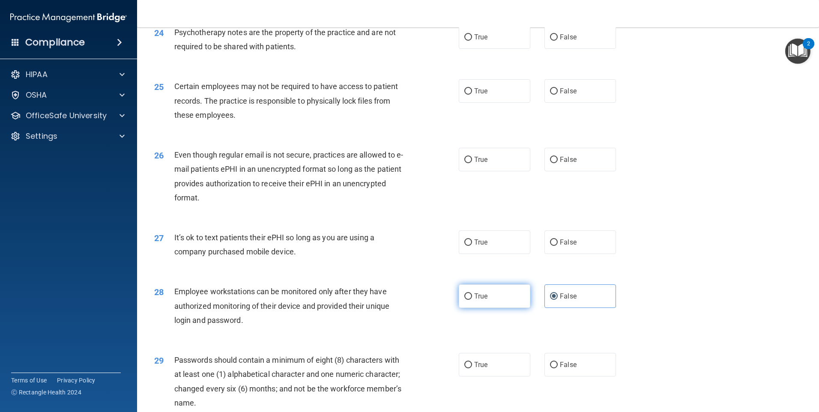
scroll to position [1584, 0]
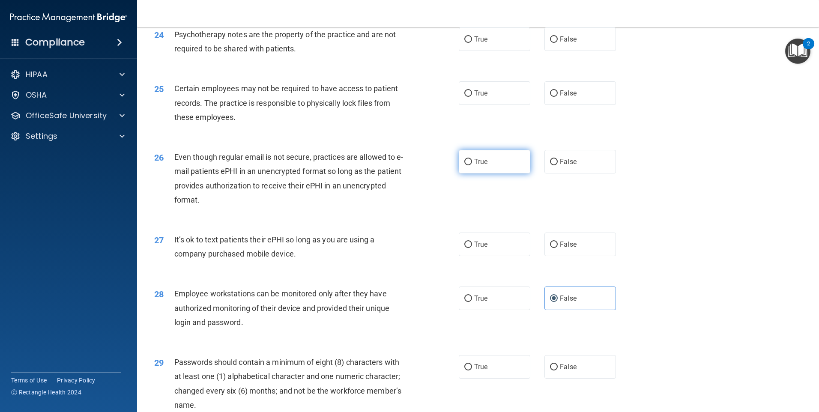
click at [394, 166] on span "True" at bounding box center [480, 162] width 13 height 8
click at [394, 165] on input "True" at bounding box center [468, 162] width 8 height 6
radio input "true"
click at [394, 105] on label "True" at bounding box center [495, 93] width 72 height 24
click at [394, 97] on input "True" at bounding box center [468, 93] width 8 height 6
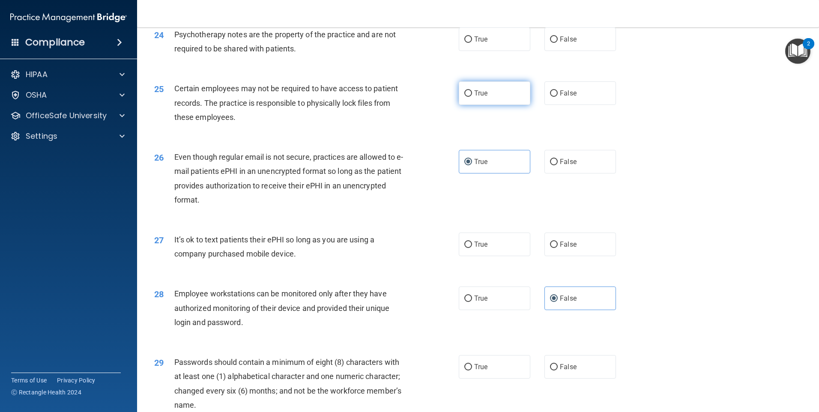
radio input "true"
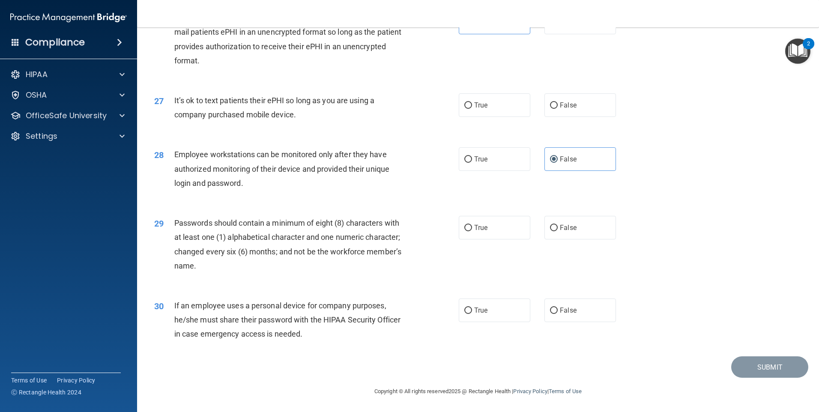
scroll to position [1481, 0]
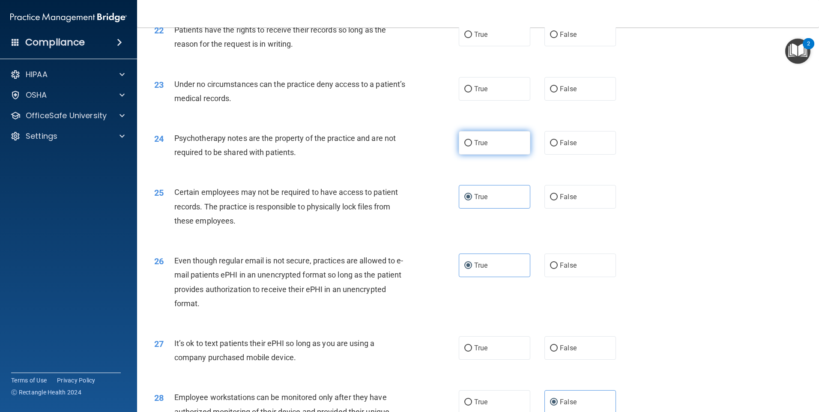
click at [394, 150] on label "True" at bounding box center [495, 143] width 72 height 24
click at [394, 146] on input "True" at bounding box center [468, 143] width 8 height 6
radio input "true"
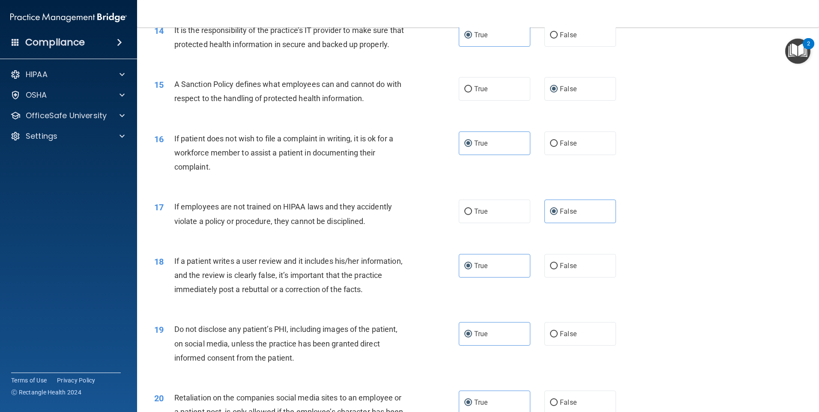
scroll to position [1010, 0]
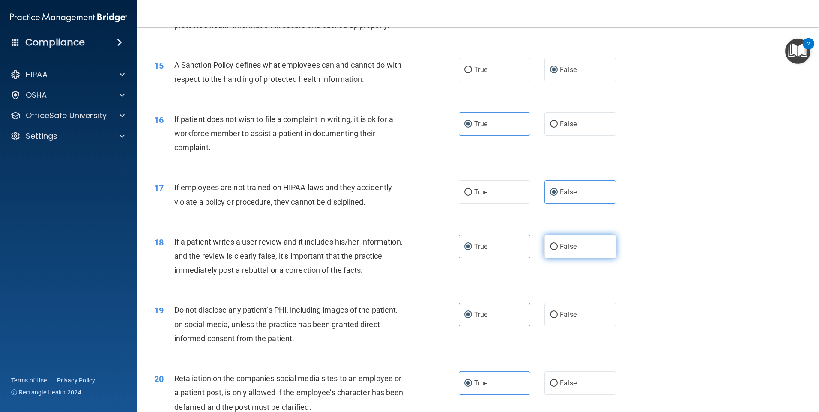
click at [394, 250] on span "False" at bounding box center [568, 246] width 17 height 8
click at [394, 250] on input "False" at bounding box center [554, 247] width 8 height 6
radio input "true"
radio input "false"
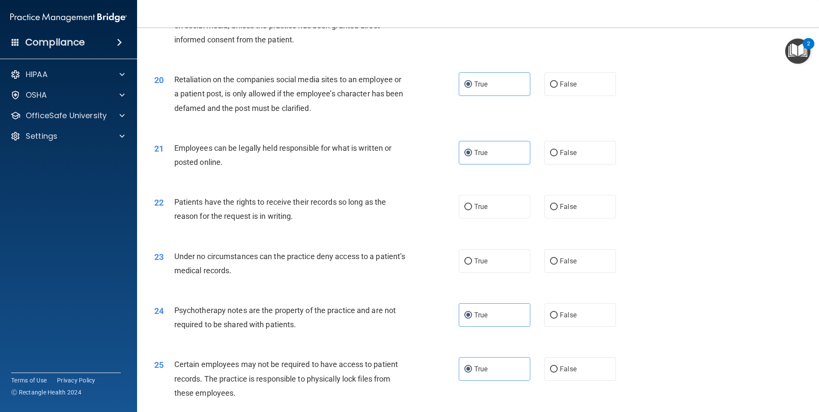
scroll to position [1352, 0]
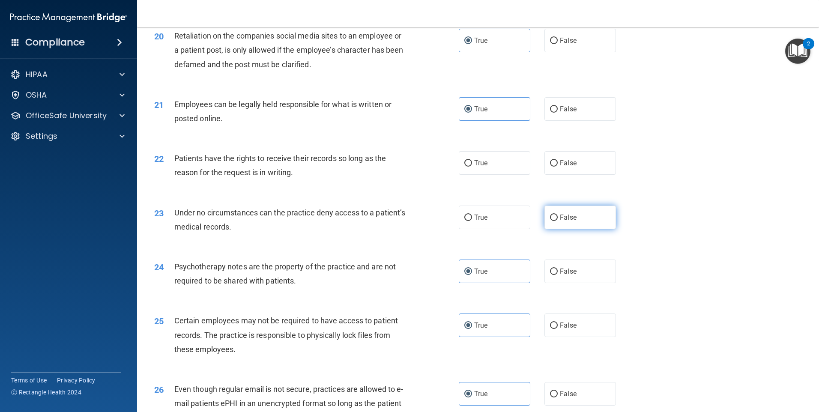
click at [394, 229] on label "False" at bounding box center [580, 218] width 72 height 24
click at [394, 221] on input "False" at bounding box center [554, 218] width 8 height 6
radio input "true"
click at [394, 167] on input "True" at bounding box center [468, 163] width 8 height 6
radio input "true"
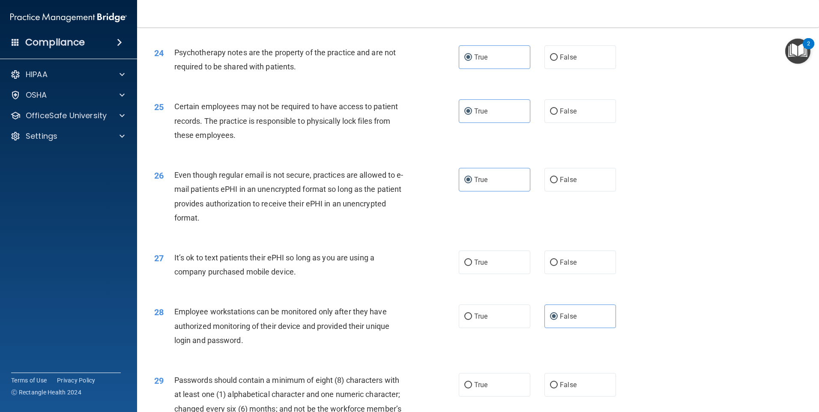
scroll to position [1652, 0]
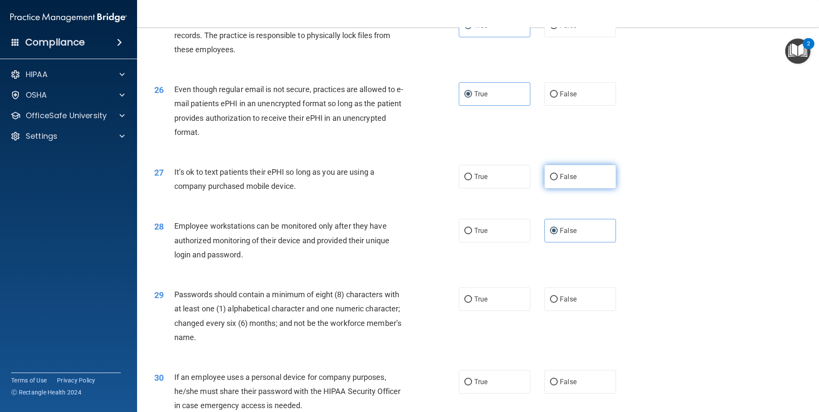
click at [394, 181] on span "False" at bounding box center [568, 177] width 17 height 8
click at [394, 180] on input "False" at bounding box center [554, 177] width 8 height 6
radio input "true"
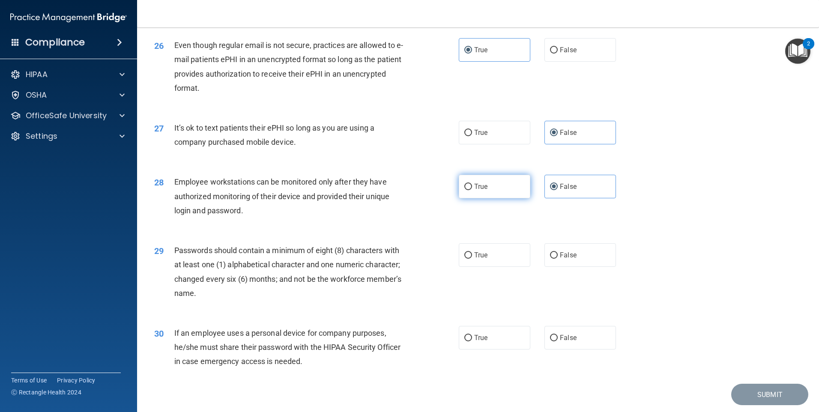
scroll to position [1737, 0]
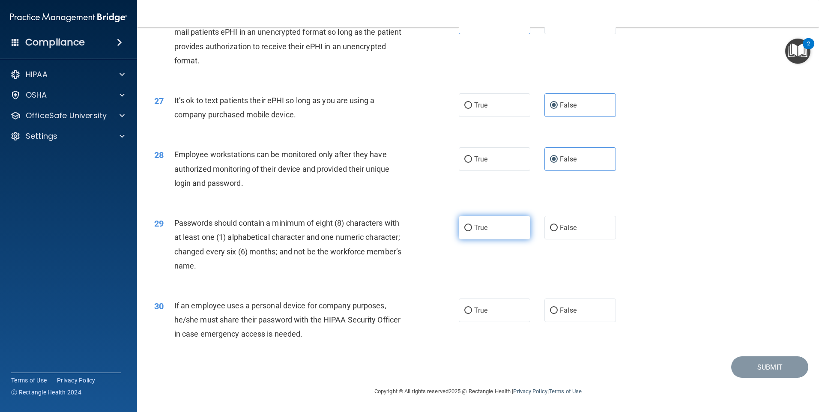
click at [394, 220] on label "True" at bounding box center [495, 228] width 72 height 24
click at [394, 225] on input "True" at bounding box center [468, 228] width 8 height 6
radio input "true"
click at [394, 311] on label "True" at bounding box center [495, 310] width 72 height 24
click at [394, 311] on input "True" at bounding box center [468, 310] width 8 height 6
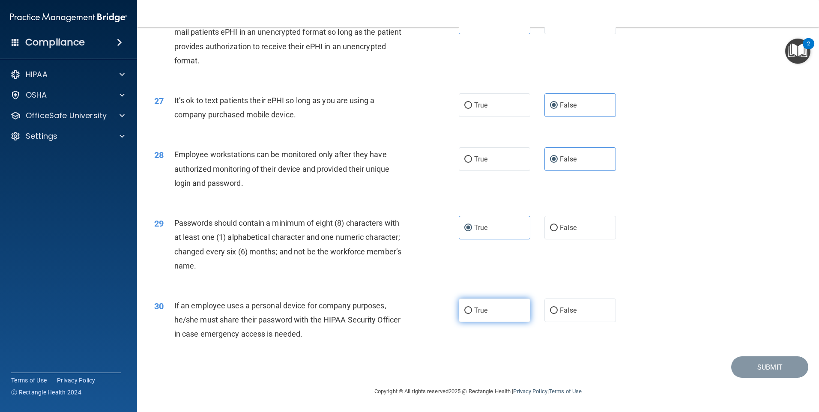
radio input "true"
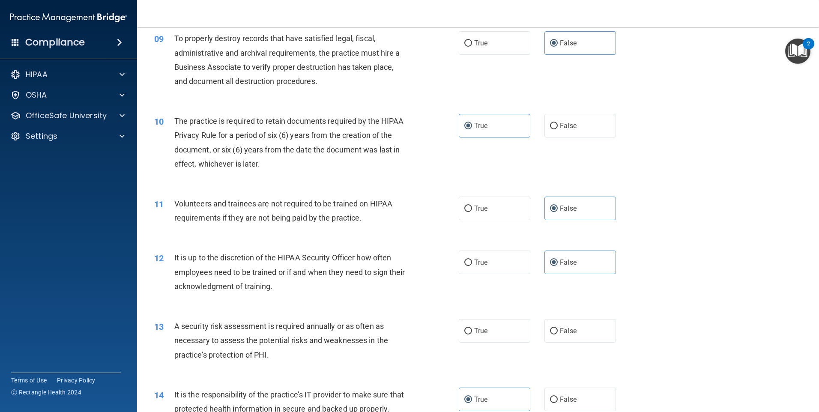
scroll to position [624, 0]
click at [394, 328] on label "True" at bounding box center [495, 333] width 72 height 24
click at [394, 330] on input "True" at bounding box center [468, 333] width 8 height 6
radio input "true"
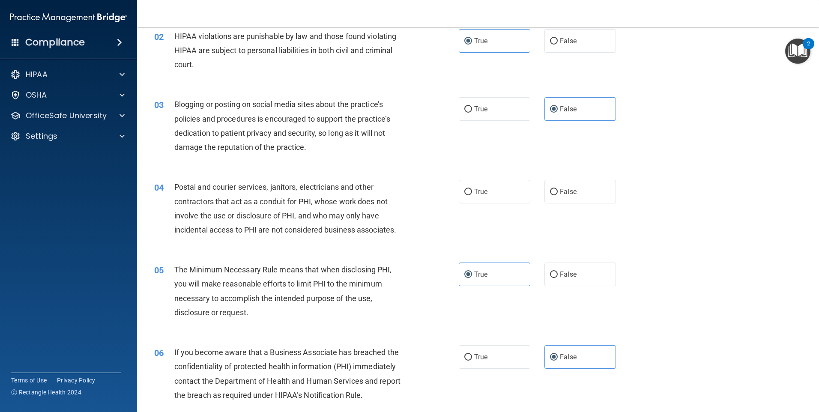
scroll to position [0, 0]
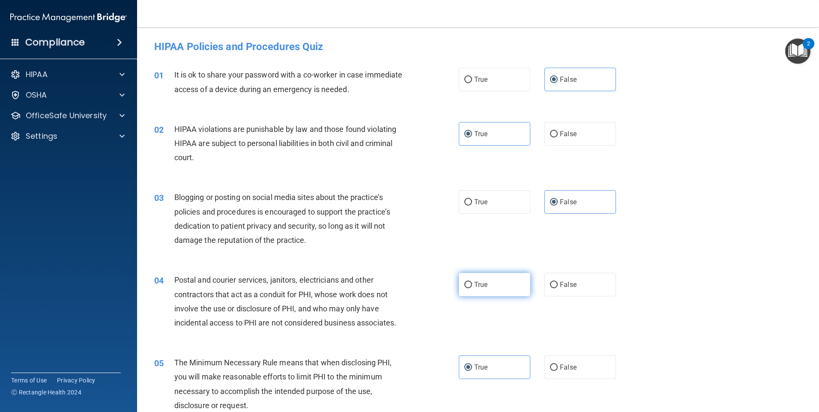
click at [394, 285] on span "True" at bounding box center [480, 284] width 13 height 8
click at [394, 285] on input "True" at bounding box center [468, 285] width 8 height 6
radio input "true"
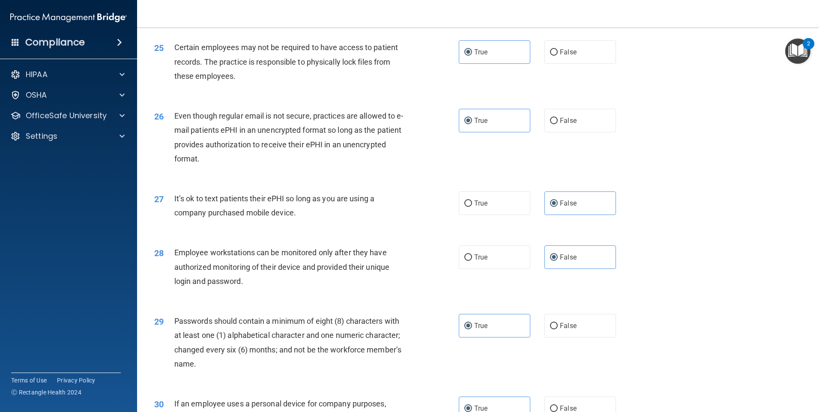
scroll to position [1737, 0]
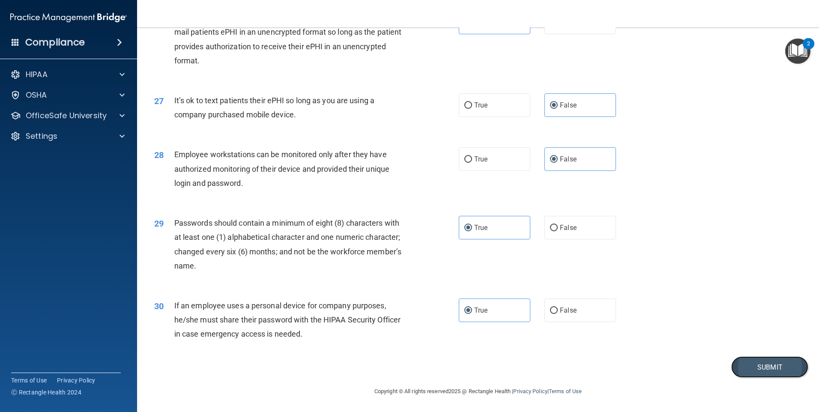
click at [394, 367] on button "Submit" at bounding box center [769, 367] width 77 height 22
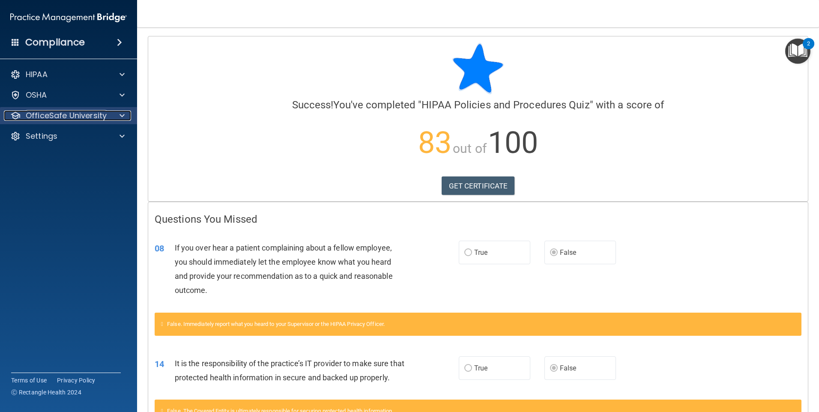
click at [66, 117] on p "OfficeSafe University" at bounding box center [66, 115] width 81 height 10
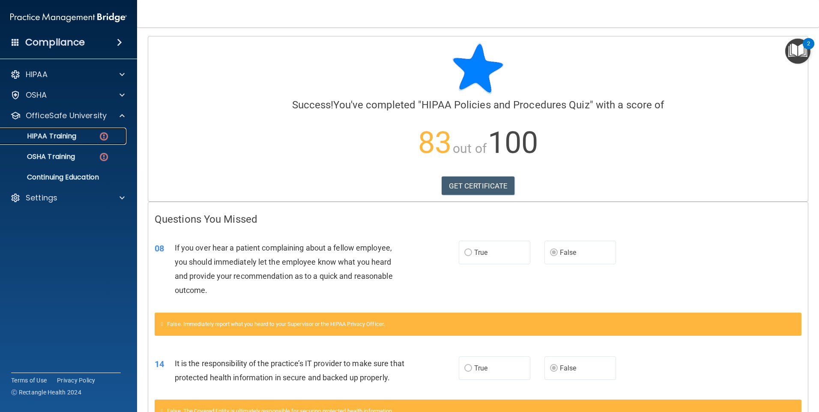
click at [73, 138] on p "HIPAA Training" at bounding box center [41, 136] width 71 height 9
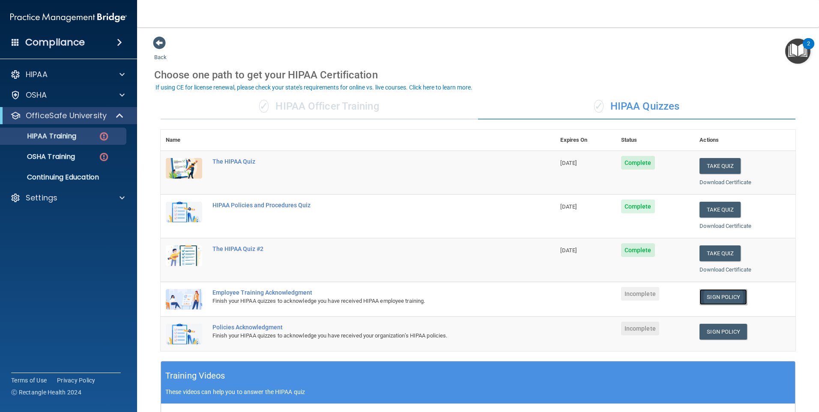
click at [394, 296] on link "Sign Policy" at bounding box center [723, 297] width 48 height 16
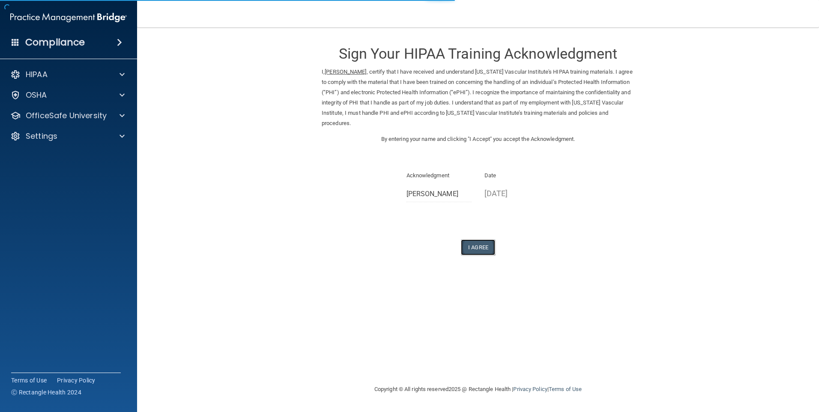
click at [481, 242] on button "I Agree" at bounding box center [478, 247] width 34 height 16
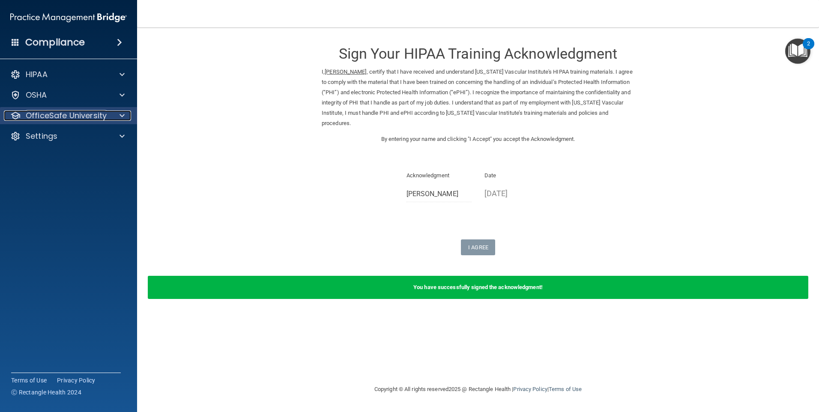
click at [103, 110] on p "OfficeSafe University" at bounding box center [66, 115] width 81 height 10
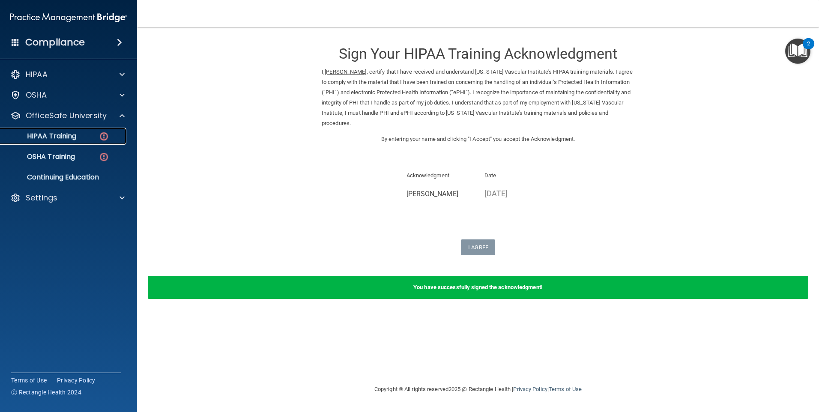
click at [81, 133] on div "HIPAA Training" at bounding box center [64, 136] width 117 height 9
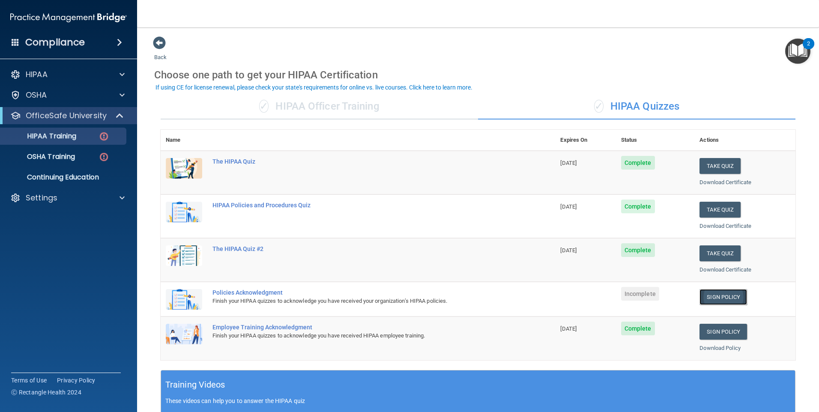
click at [724, 295] on link "Sign Policy" at bounding box center [723, 297] width 48 height 16
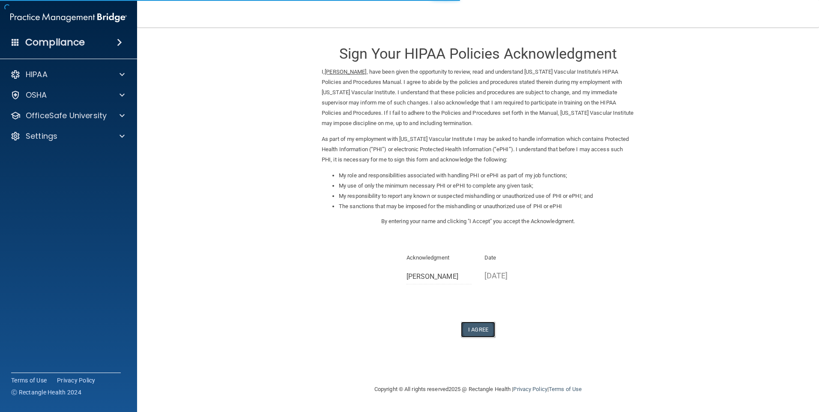
click at [474, 337] on button "I Agree" at bounding box center [478, 330] width 34 height 16
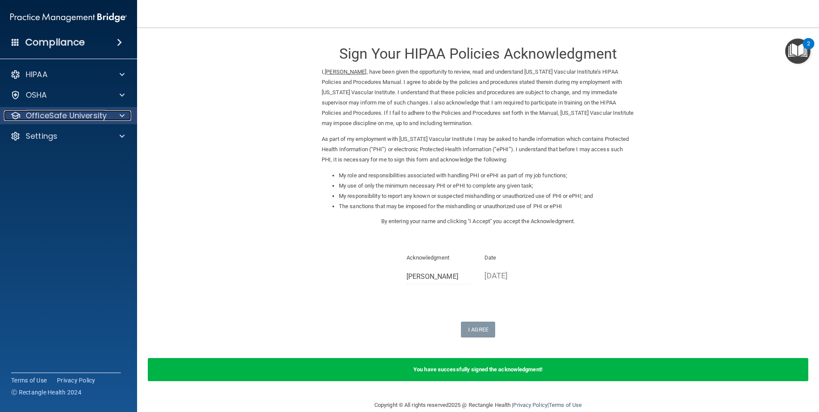
click at [68, 116] on p "OfficeSafe University" at bounding box center [66, 115] width 81 height 10
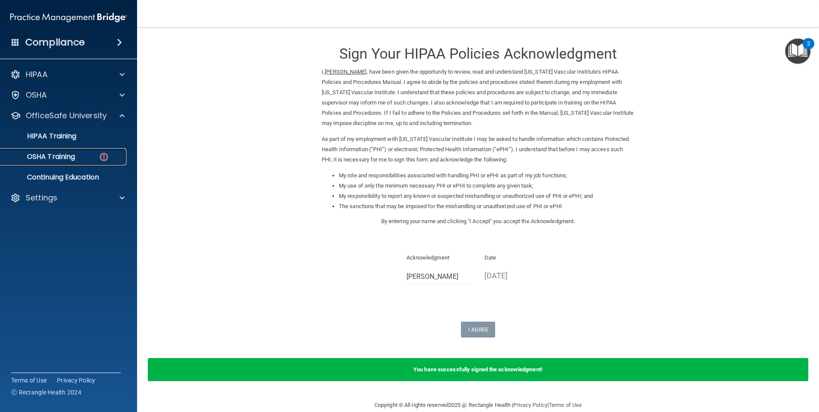
click at [66, 153] on p "OSHA Training" at bounding box center [40, 156] width 69 height 9
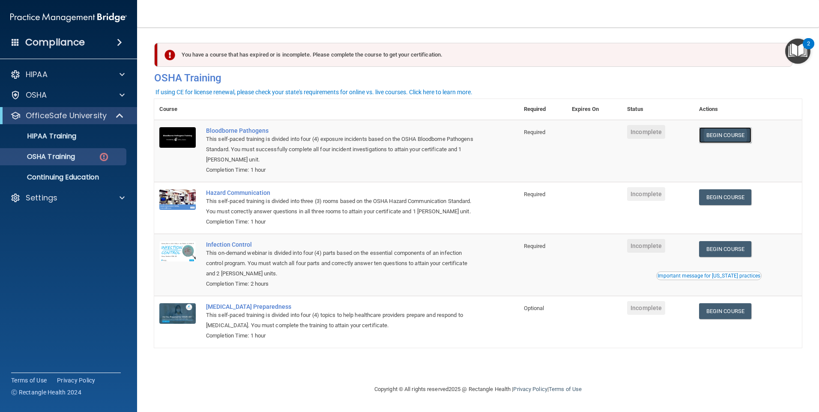
click at [725, 134] on link "Begin Course" at bounding box center [725, 135] width 52 height 16
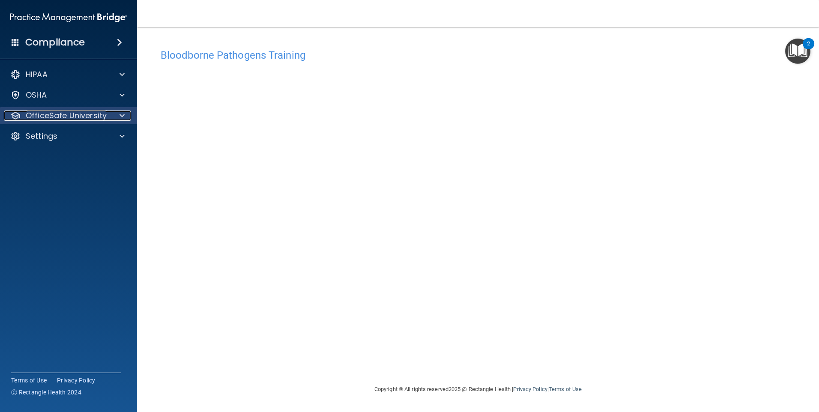
click at [79, 113] on p "OfficeSafe University" at bounding box center [66, 115] width 81 height 10
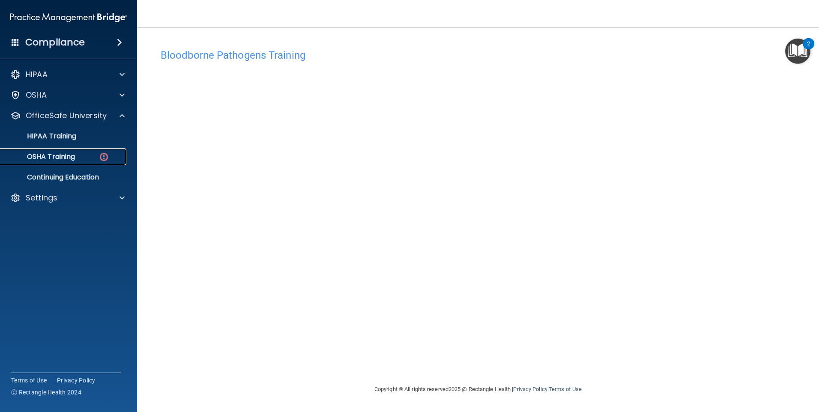
click at [96, 154] on div "OSHA Training" at bounding box center [64, 156] width 117 height 9
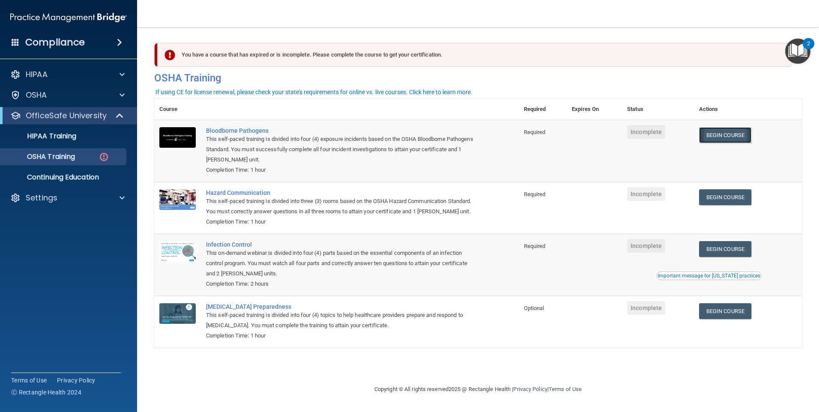
click at [709, 134] on link "Begin Course" at bounding box center [725, 135] width 52 height 16
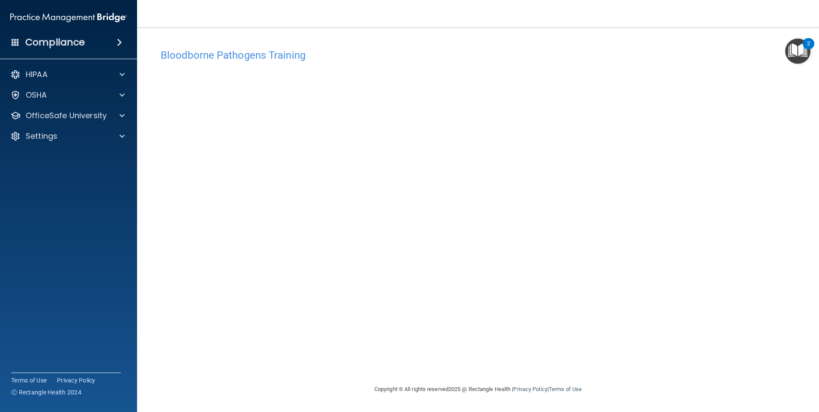
click at [307, 364] on div "Bloodborne Pathogens Training This course doesn’t expire until . Are you sure y…" at bounding box center [477, 215] width 647 height 340
